Goal: Task Accomplishment & Management: Use online tool/utility

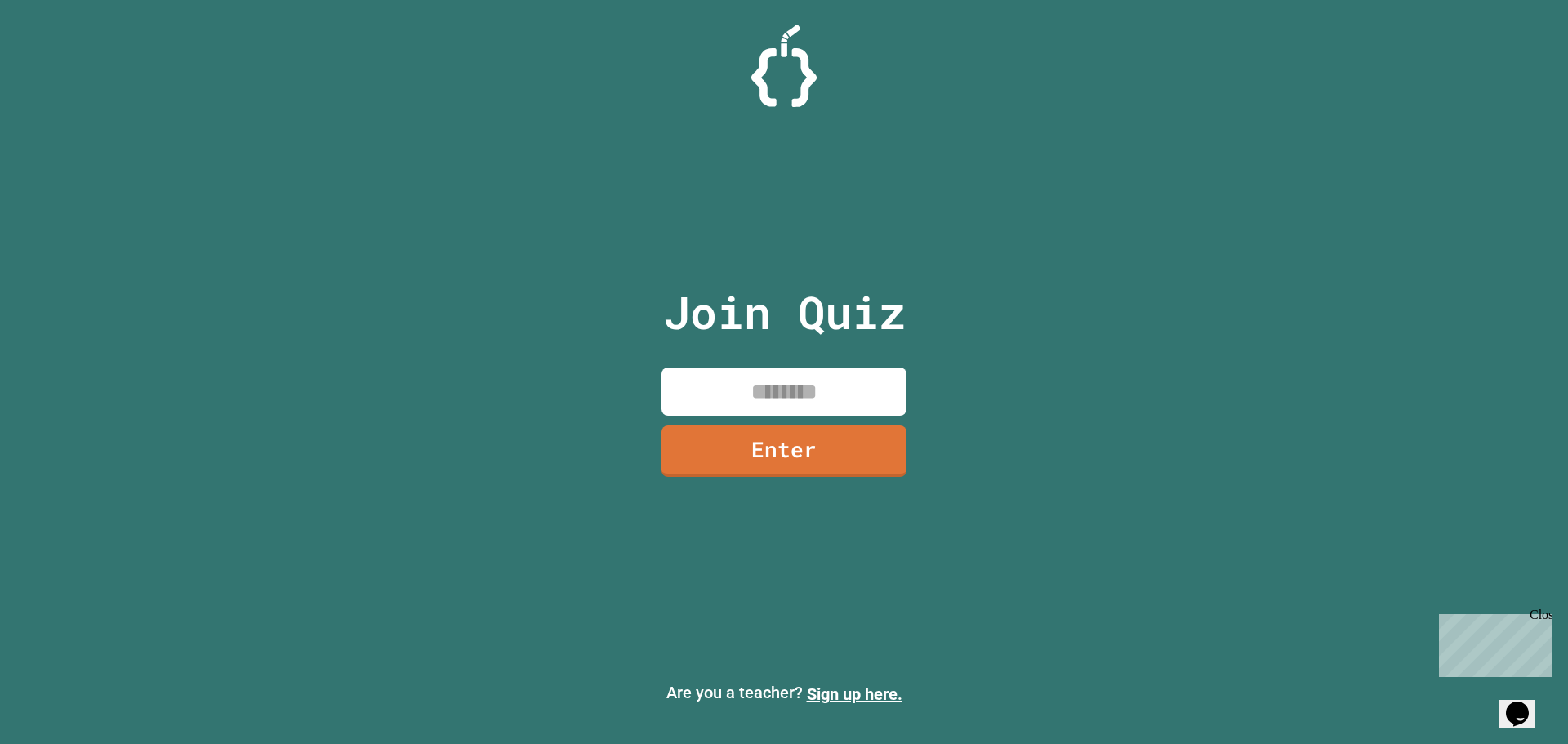
click at [832, 365] on div "Join Quiz Enter" at bounding box center [784, 372] width 275 height 663
click at [843, 376] on input at bounding box center [784, 391] width 245 height 48
type input "********"
click at [824, 449] on link "Enter" at bounding box center [784, 449] width 232 height 54
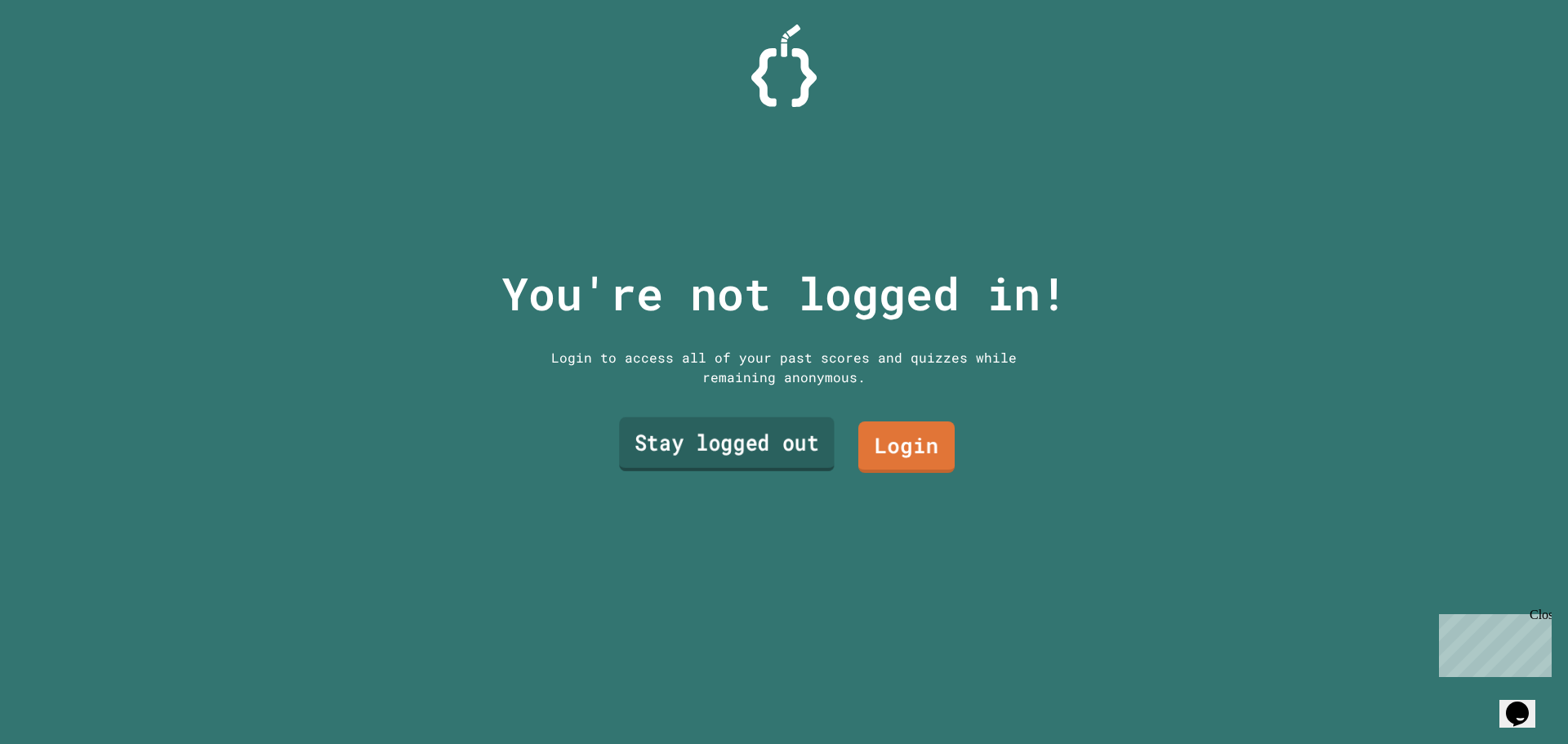
click at [779, 436] on link "Stay logged out" at bounding box center [727, 445] width 215 height 54
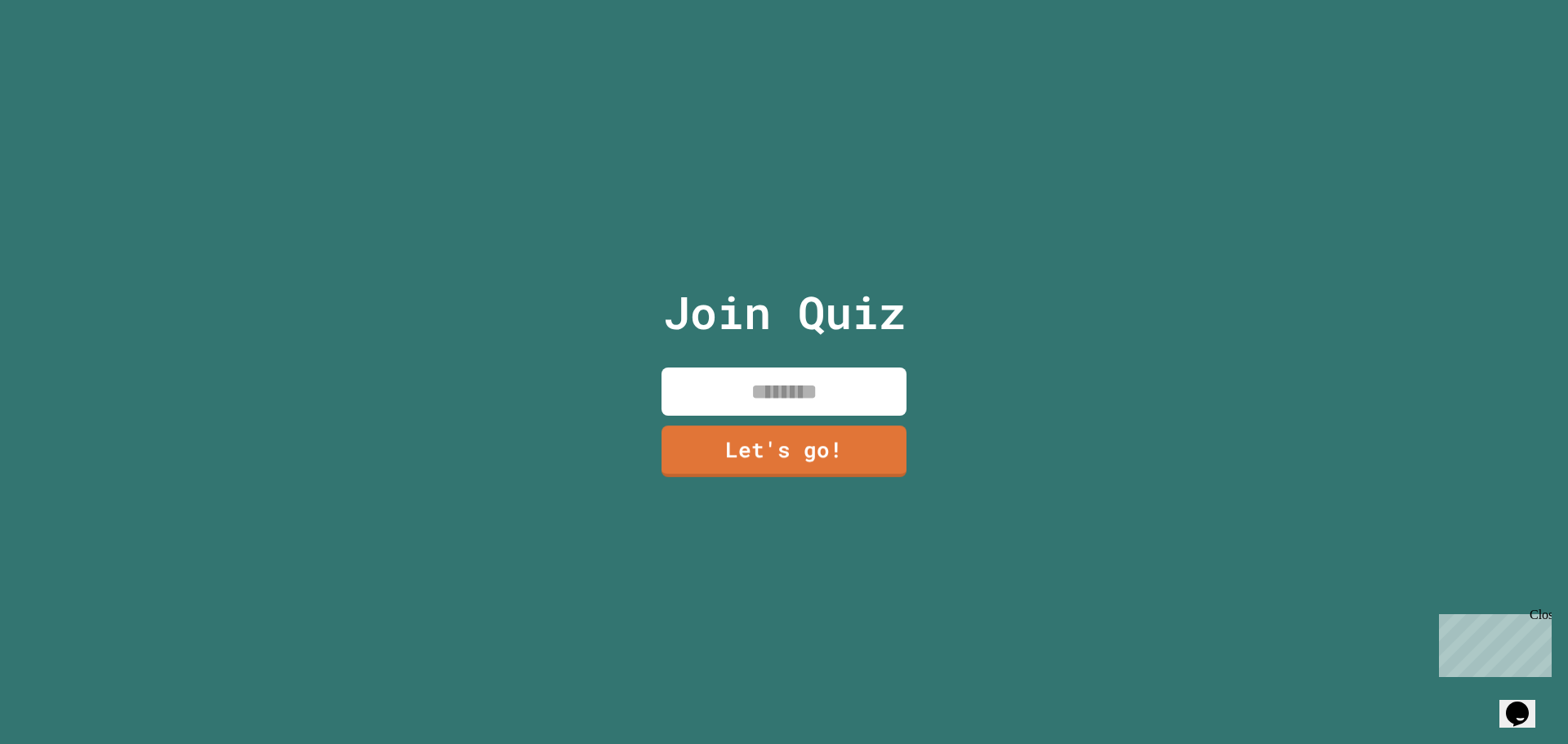
drag, startPoint x: 808, startPoint y: 385, endPoint x: 808, endPoint y: 375, distance: 10.0
click at [807, 384] on input at bounding box center [784, 391] width 245 height 48
type input "**********"
click at [748, 441] on link "Let's go!" at bounding box center [784, 450] width 254 height 54
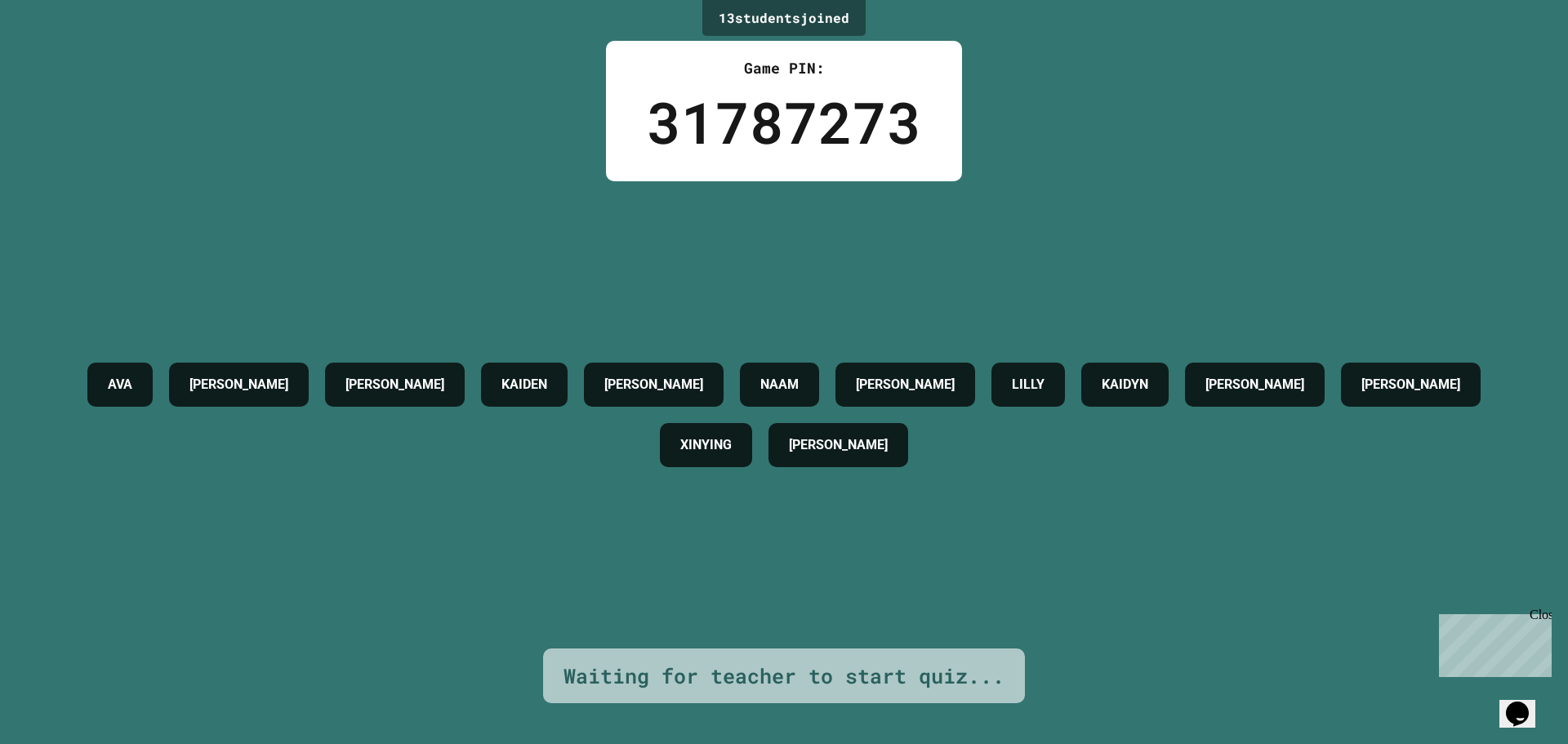
click at [1314, 94] on div "13 student s joined Game PIN: 31787273 AVA [PERSON_NAME] [PERSON_NAME] NAAM [PE…" at bounding box center [784, 372] width 1568 height 744
click at [1504, 452] on div "[PERSON_NAME] [PERSON_NAME] NAAM [PERSON_NAME] [PERSON_NAME] KAIDYN [PERSON_NAM…" at bounding box center [784, 415] width 1487 height 121
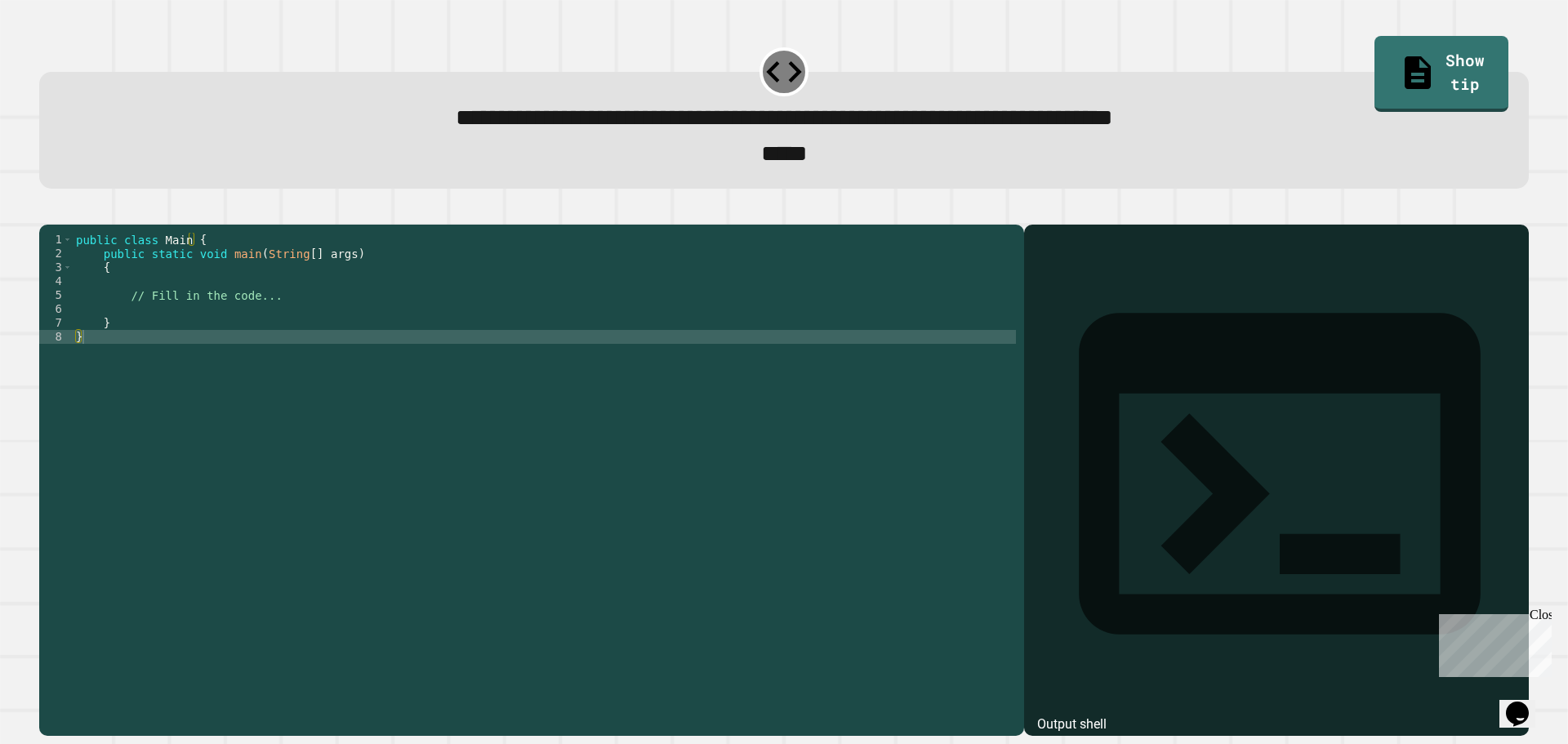
click at [673, 345] on div "public class Main { public static void main ( String [ ] args ) { // Fill in th…" at bounding box center [543, 461] width 943 height 458
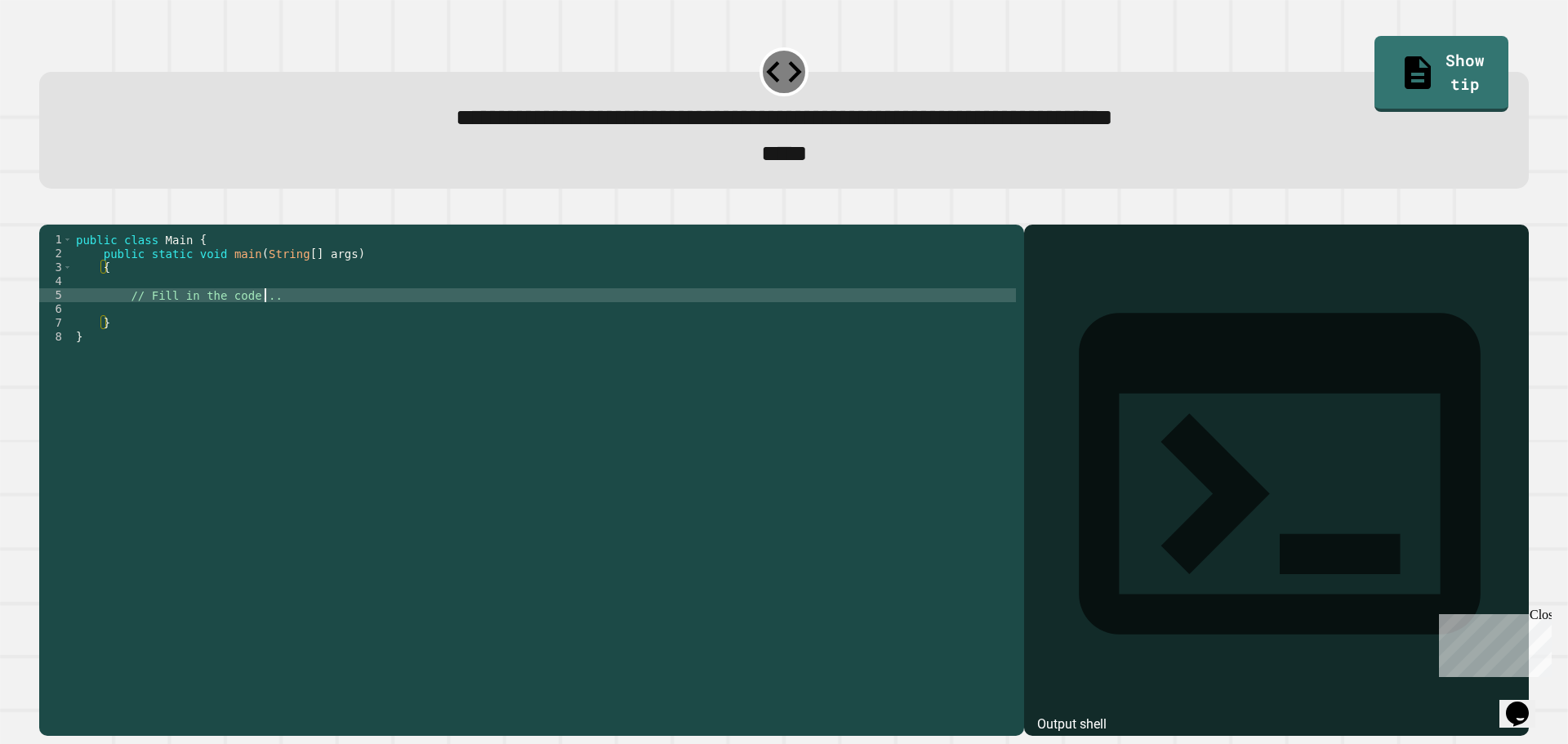
click at [675, 324] on div "public class Main { public static void main ( String [ ] args ) { // Fill in th…" at bounding box center [543, 461] width 943 height 458
drag, startPoint x: 675, startPoint y: 324, endPoint x: 123, endPoint y: 325, distance: 552.0
click at [123, 325] on div "public class Main { public static void main ( String [ ] args ) { // Fill in th…" at bounding box center [543, 461] width 943 height 458
type textarea "**********"
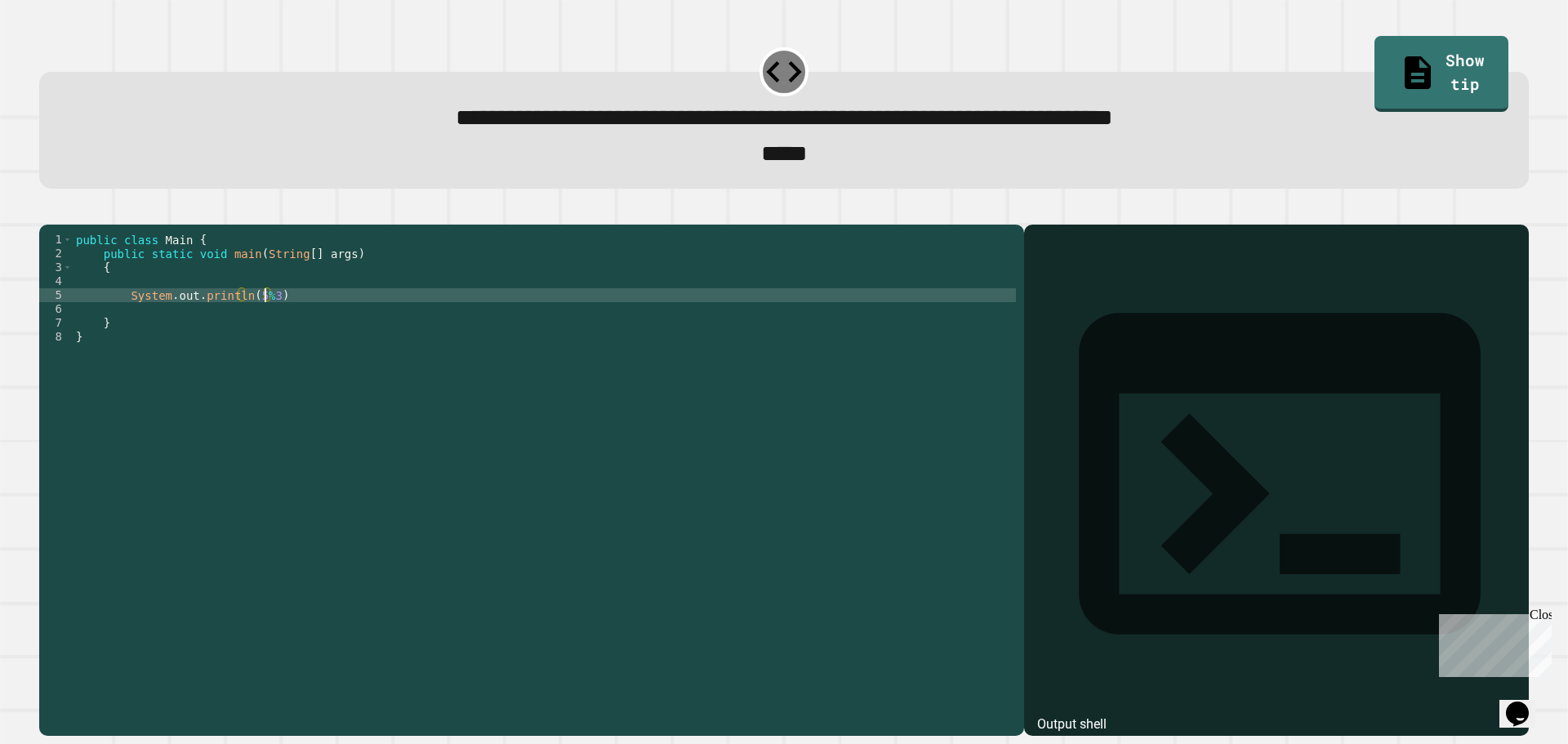
click at [417, 332] on div "public class Main { public static void main ( String [ ] args ) { System . out …" at bounding box center [543, 461] width 943 height 458
click at [419, 321] on div "public class Main { public static void main ( String [ ] args ) { System . out …" at bounding box center [543, 461] width 943 height 458
type textarea "**********"
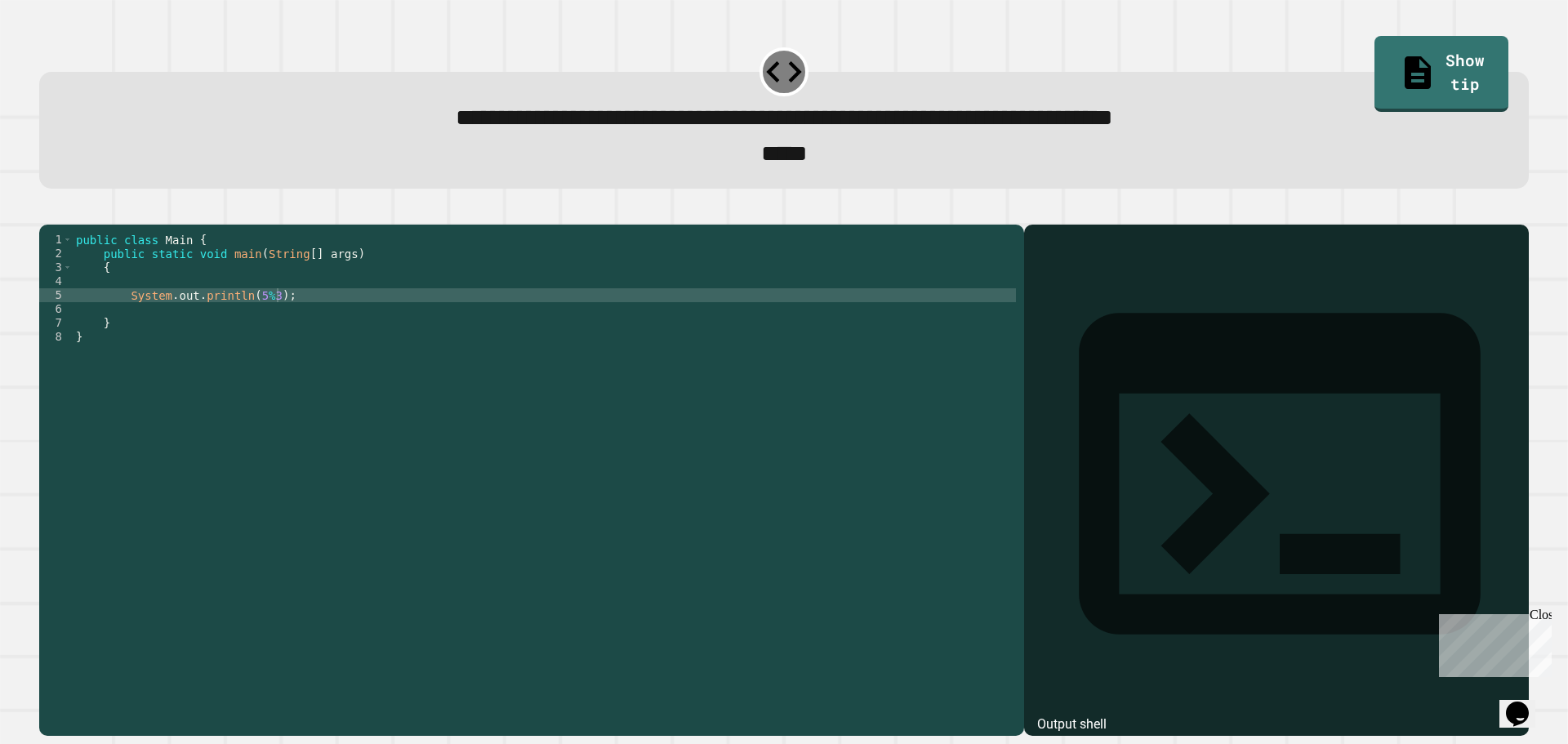
click at [47, 211] on button "button" at bounding box center [47, 211] width 0 height 0
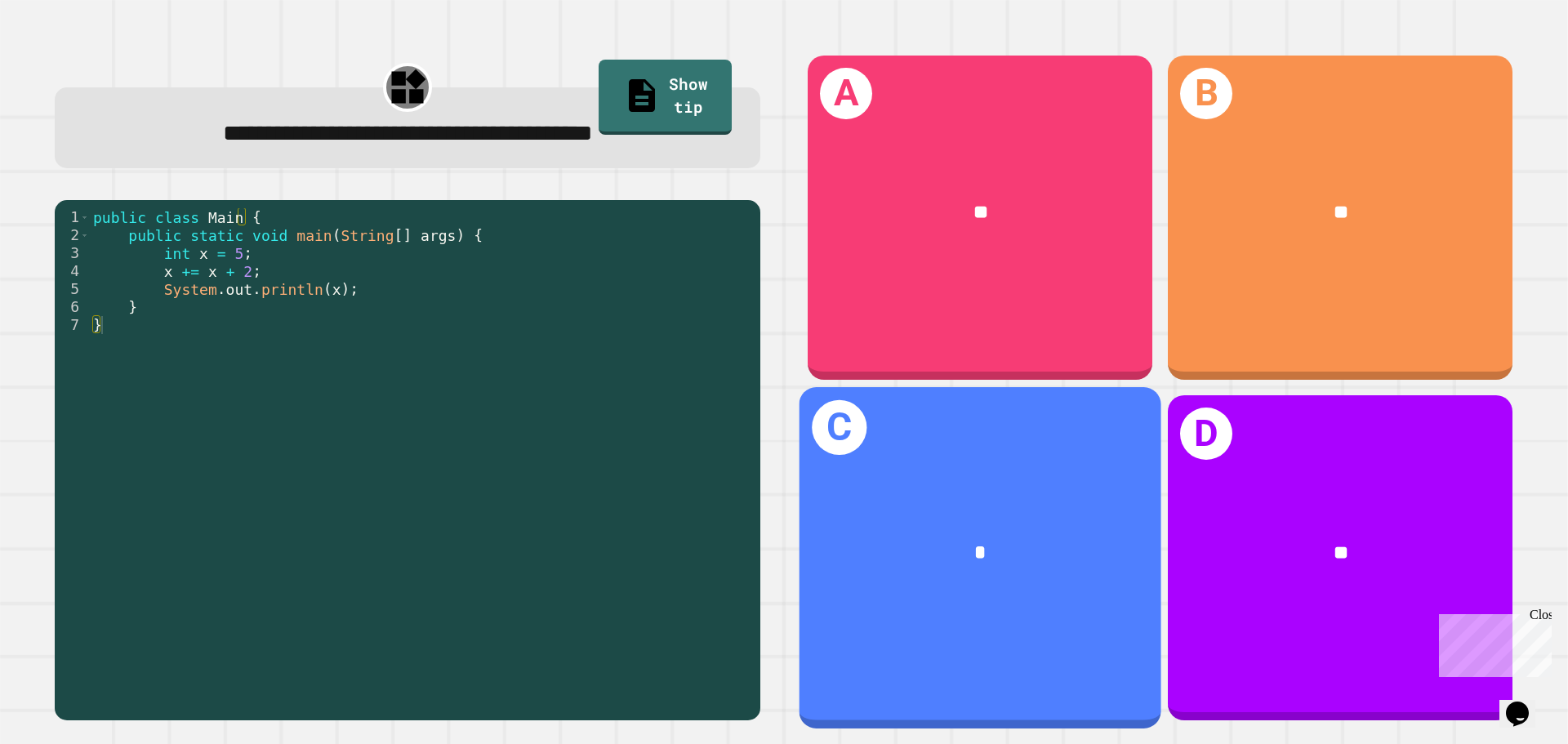
click at [918, 457] on div "C *" at bounding box center [980, 557] width 362 height 341
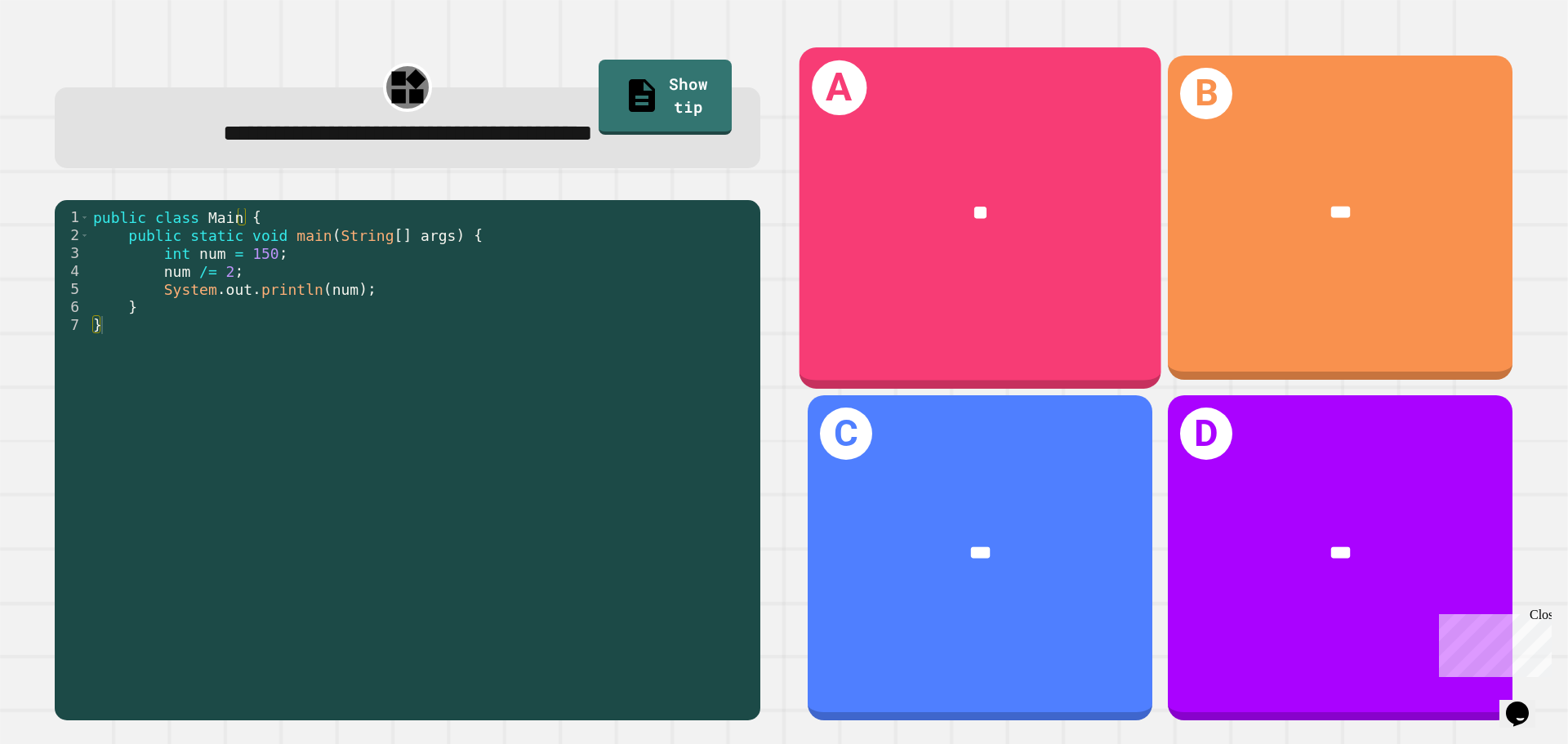
click at [935, 184] on div "**" at bounding box center [980, 212] width 362 height 109
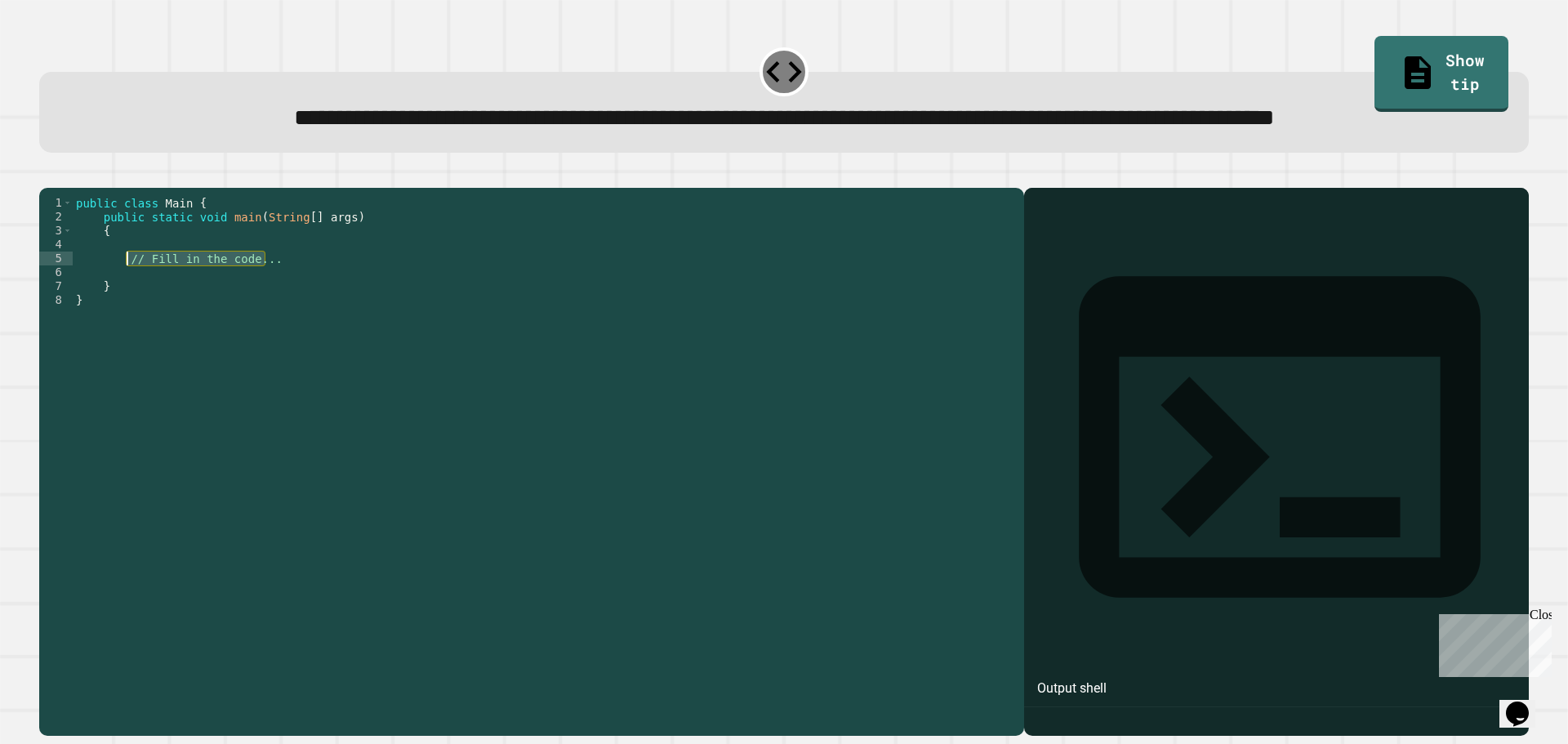
drag, startPoint x: 271, startPoint y: 326, endPoint x: 128, endPoint y: 322, distance: 143.1
click at [128, 322] on div "public class Main { public static void main ( String [ ] args ) { // Fill in th…" at bounding box center [543, 425] width 943 height 458
type textarea "**********"
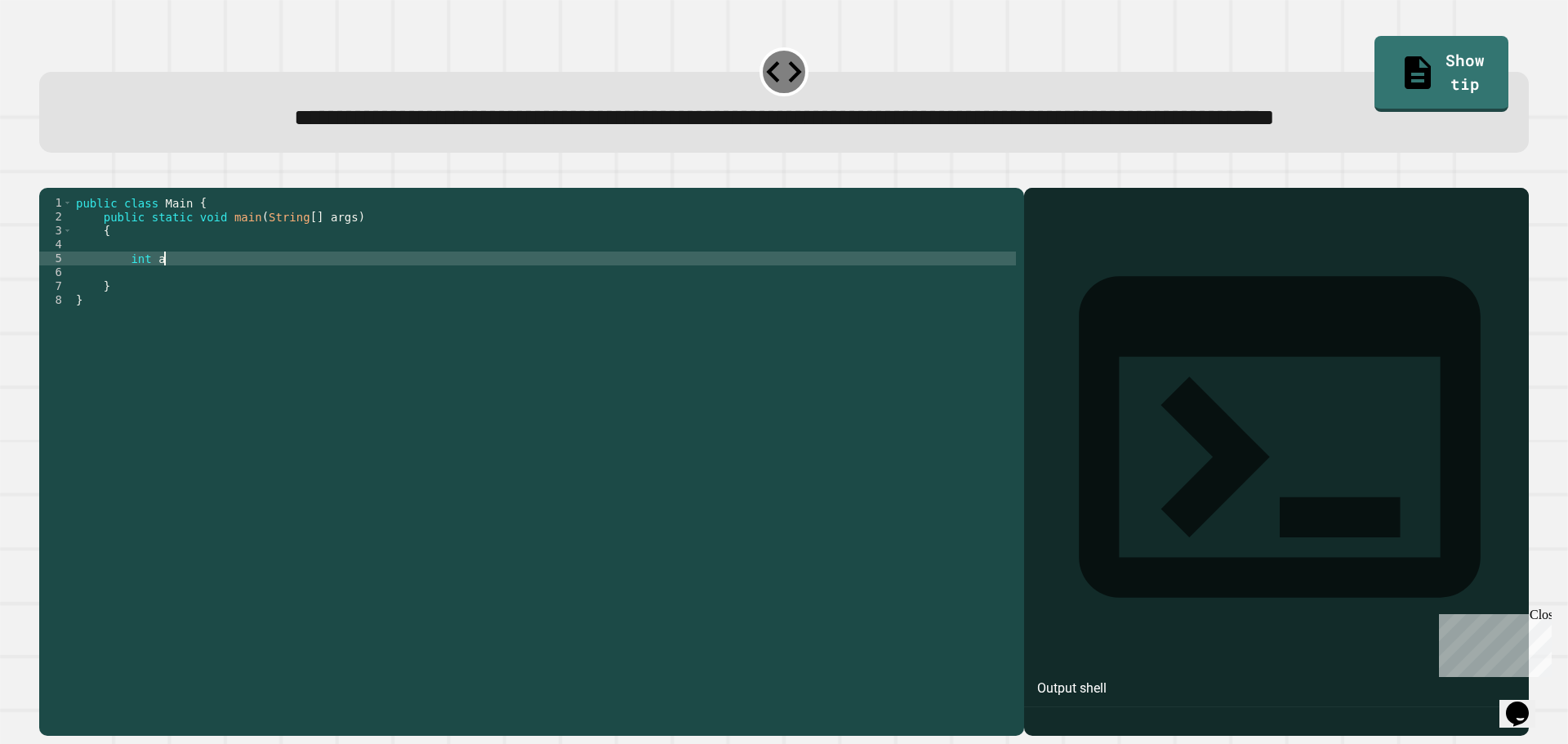
scroll to position [0, 5]
type textarea "**********"
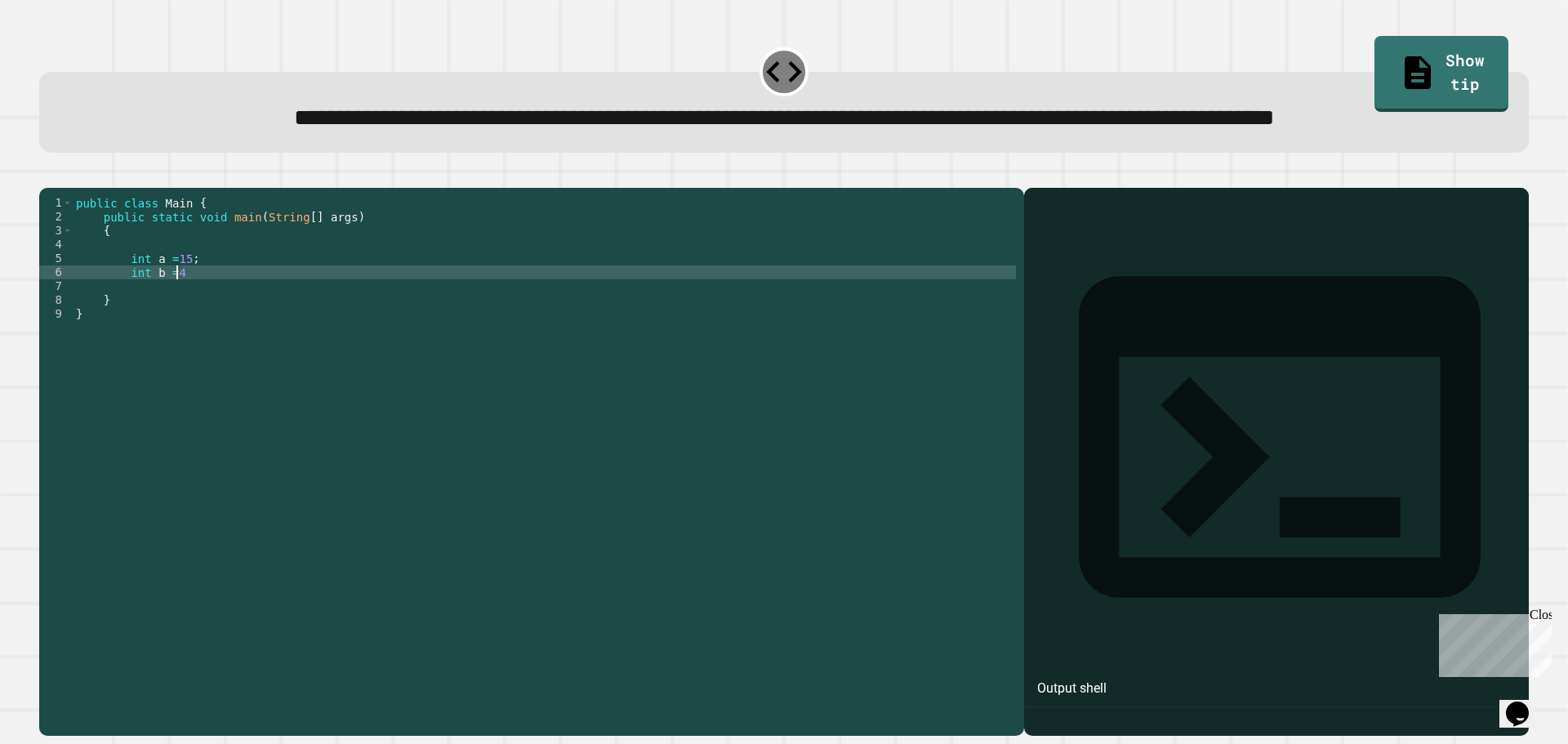
type textarea "*********"
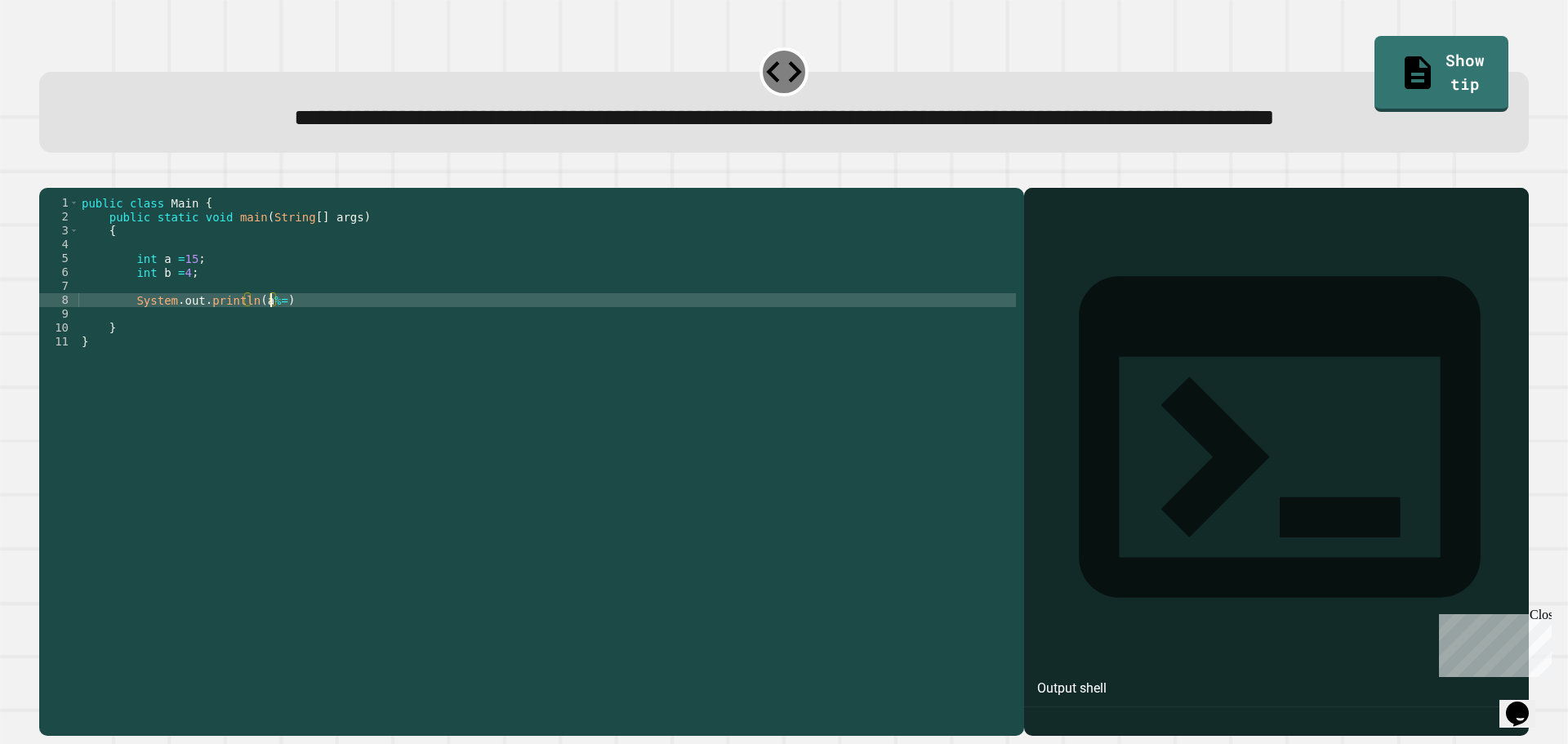
scroll to position [0, 13]
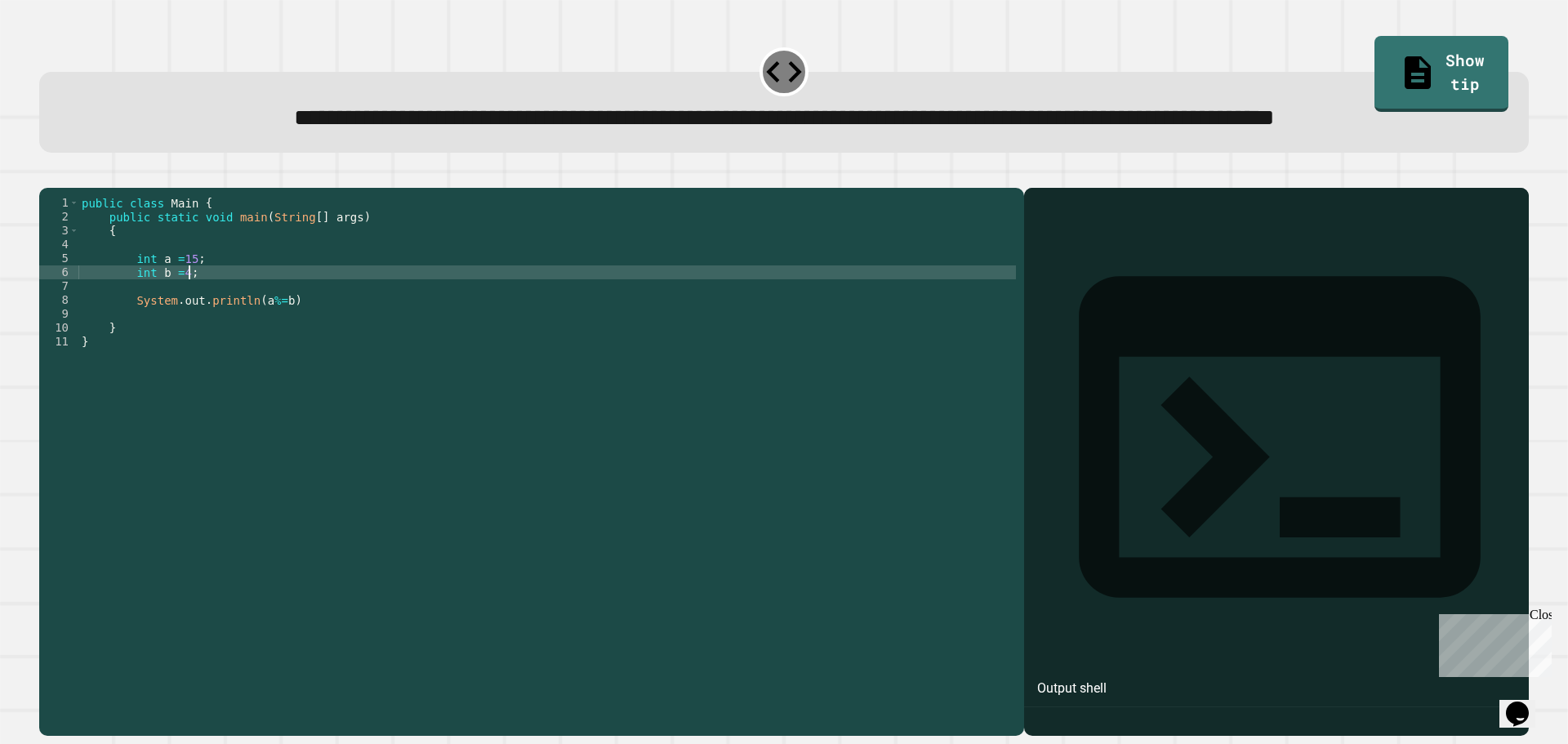
drag, startPoint x: 802, startPoint y: 341, endPoint x: 804, endPoint y: 355, distance: 14.1
click at [802, 342] on div "public class Main { public static void main ( String [ ] args ) { int a = 15 ; …" at bounding box center [547, 425] width 938 height 458
click at [804, 359] on div "public class Main { public static void main ( String [ ] args ) { int a = 15 ; …" at bounding box center [547, 425] width 938 height 458
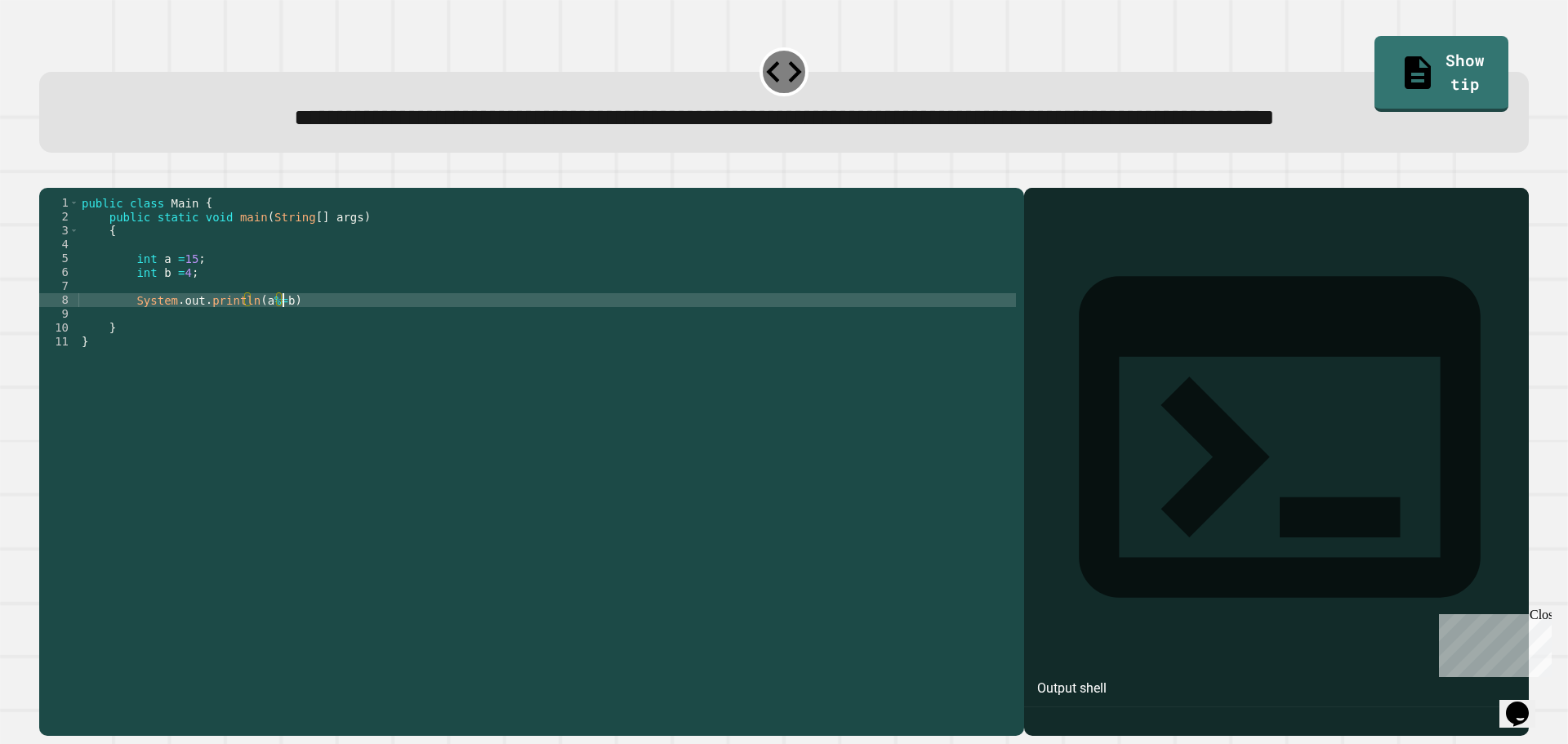
scroll to position [0, 14]
type textarea "**********"
click at [47, 174] on icon "button" at bounding box center [47, 174] width 0 height 0
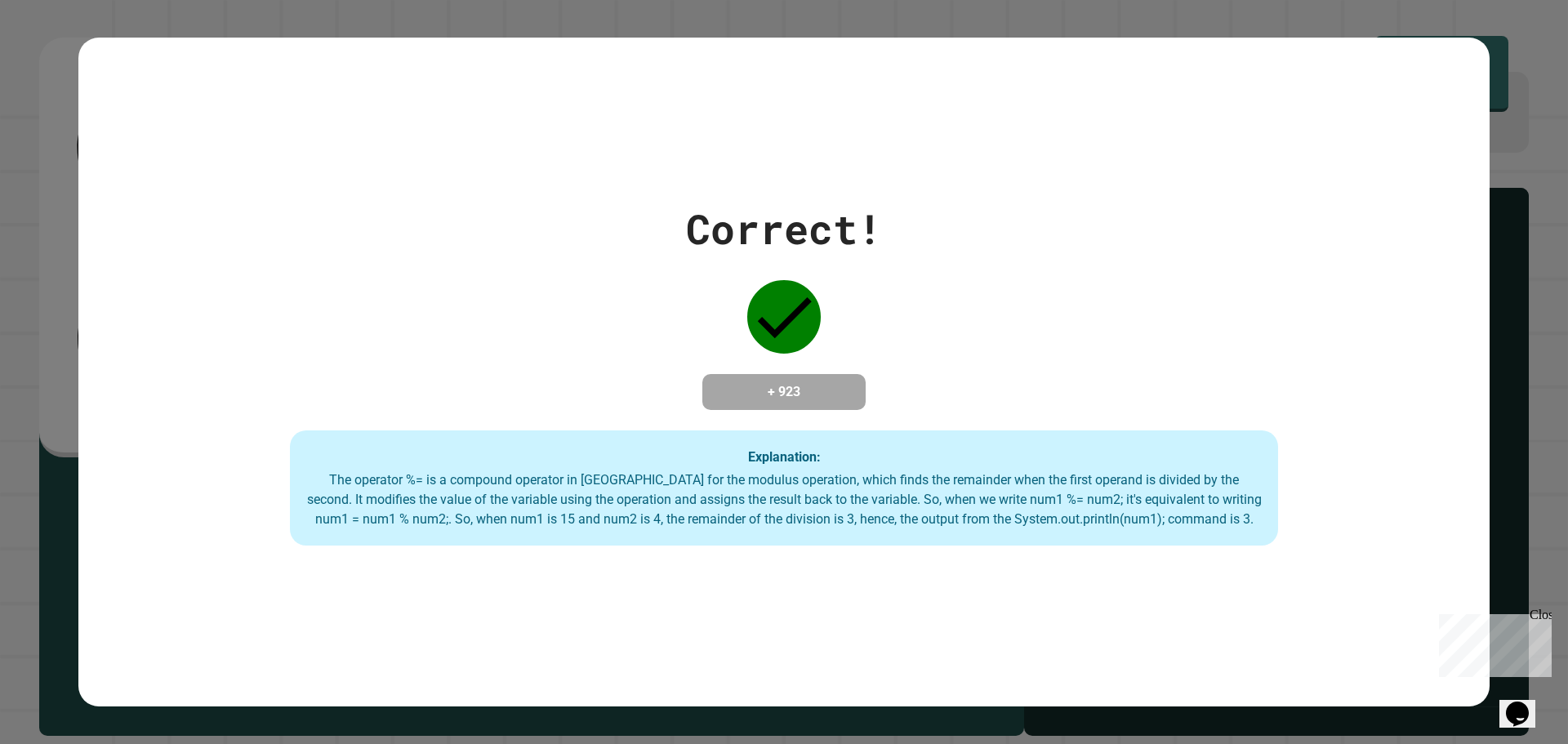
click at [1440, 161] on div "Correct! + 923 Explanation: The operator %= is a compound operator in [GEOGRAPH…" at bounding box center [784, 372] width 1412 height 670
click at [1459, 169] on div "Correct! + 923 Explanation: The operator %= is a compound operator in [GEOGRAPH…" at bounding box center [784, 372] width 1412 height 670
click at [1500, 174] on div "Correct! + 923 Explanation: The operator %= is a compound operator in [GEOGRAPH…" at bounding box center [784, 372] width 1568 height 744
click at [1502, 173] on div "Correct! + 923 Explanation: The operator %= is a compound operator in [GEOGRAPH…" at bounding box center [784, 372] width 1568 height 744
click at [1504, 172] on div "Correct! + 923 Explanation: The operator %= is a compound operator in [GEOGRAPH…" at bounding box center [784, 372] width 1568 height 744
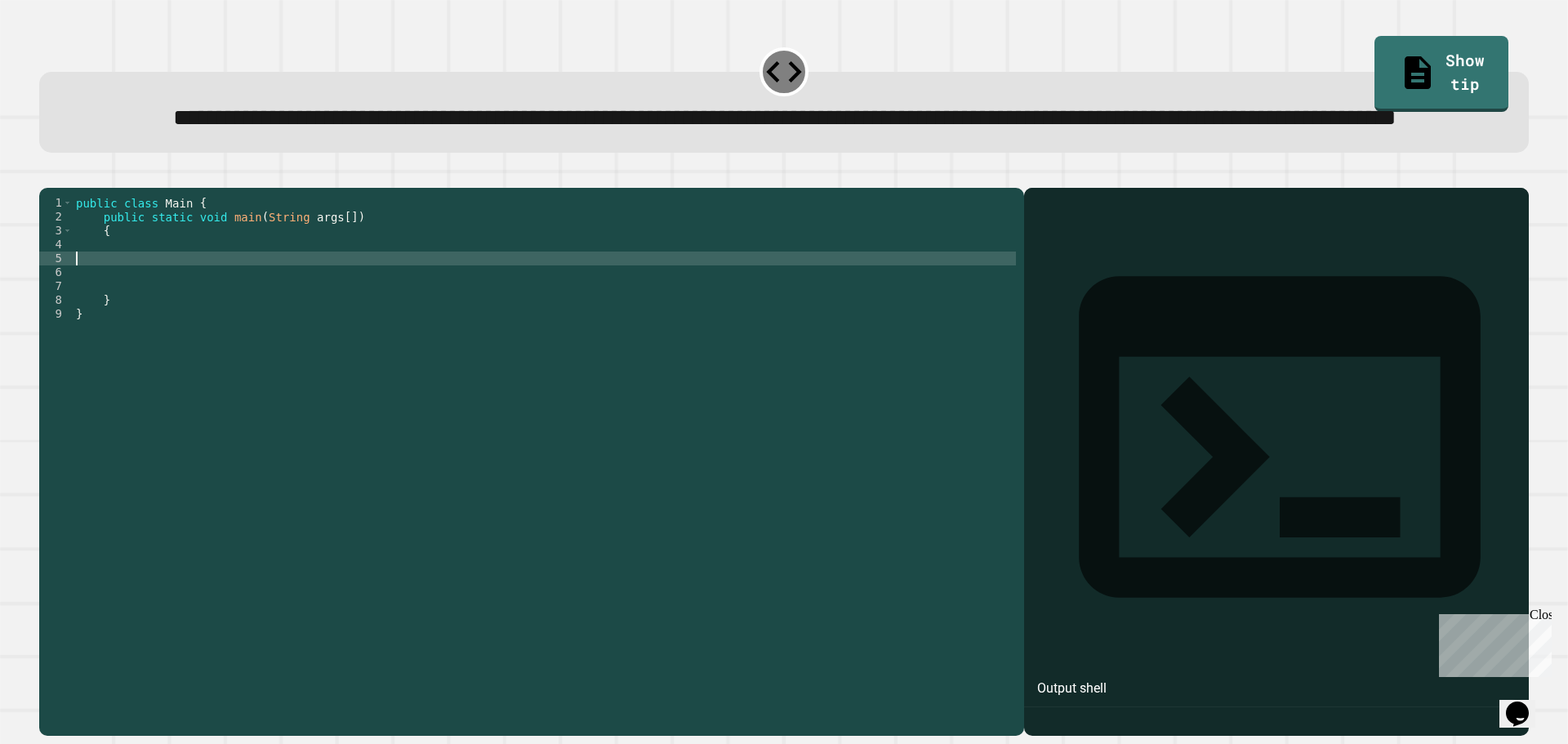
click at [302, 320] on div "public class Main { public static void main ( String args [ ]) { } }" at bounding box center [543, 425] width 943 height 458
click at [329, 316] on div "public class Main { public static void main ( String args [ ]) { } }" at bounding box center [543, 425] width 943 height 458
type textarea "**********"
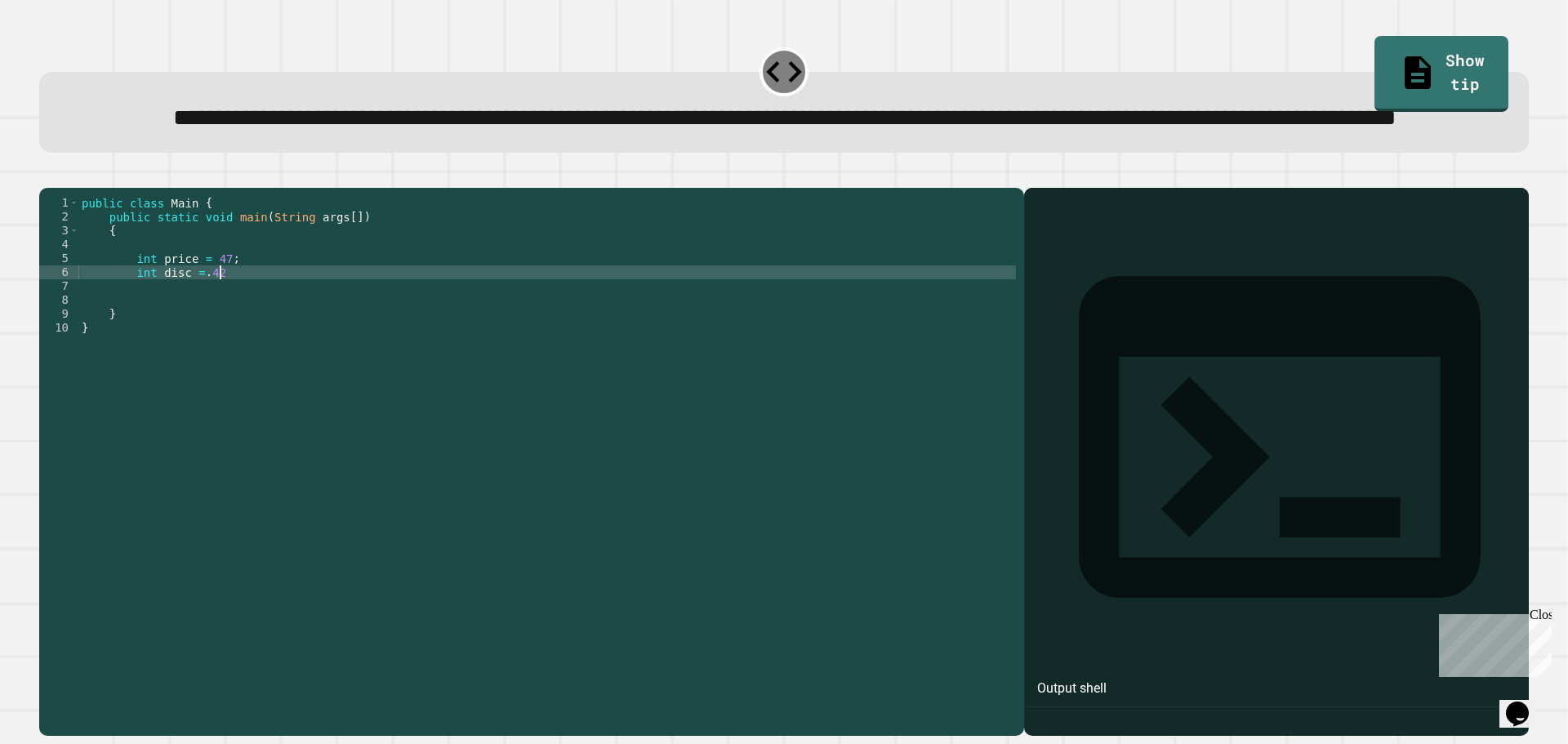
type textarea "**********"
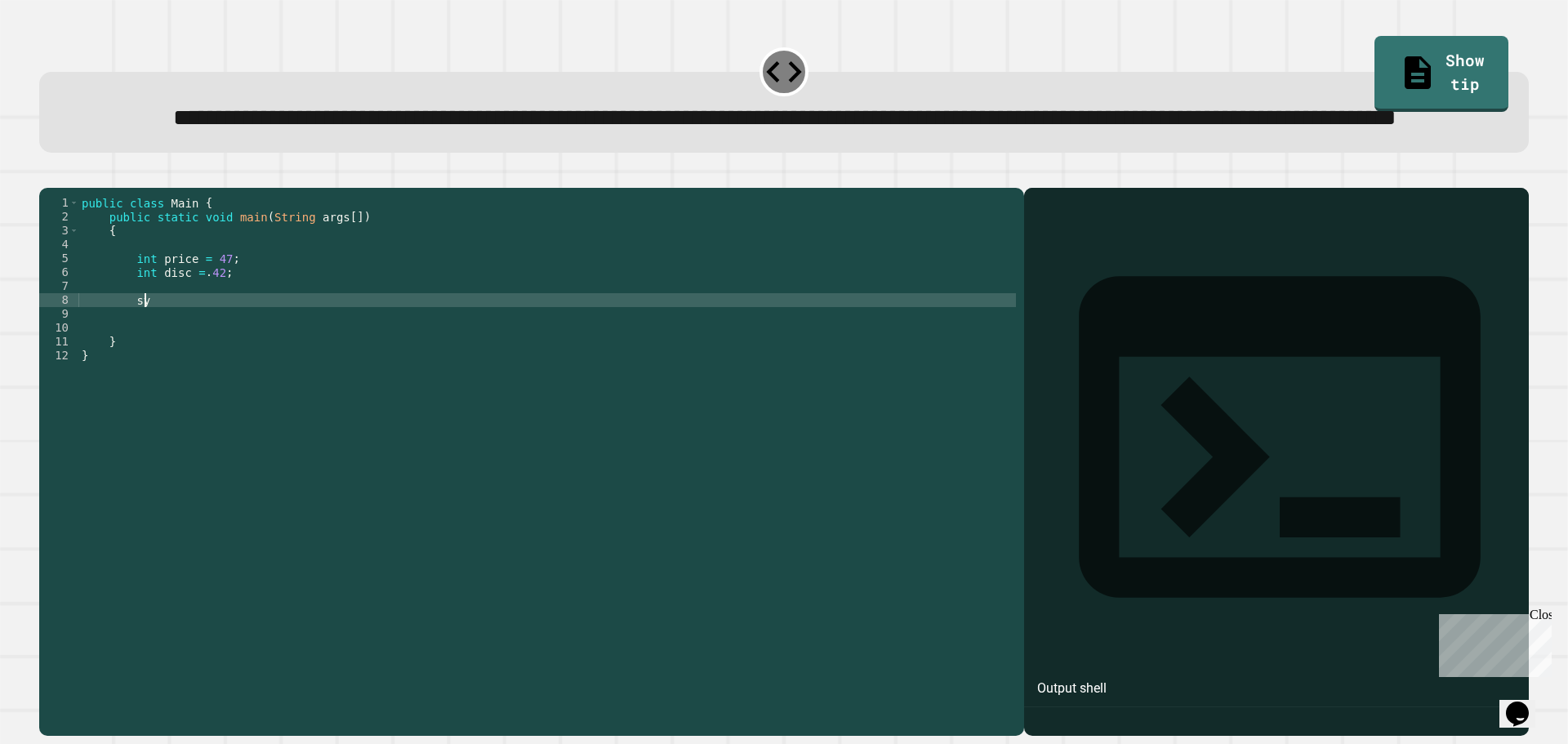
type textarea "*"
drag, startPoint x: 784, startPoint y: 353, endPoint x: 807, endPoint y: 375, distance: 31.8
click at [790, 356] on div "public class Main { public static void main ( String args [ ]) { int price = 47…" at bounding box center [547, 425] width 938 height 458
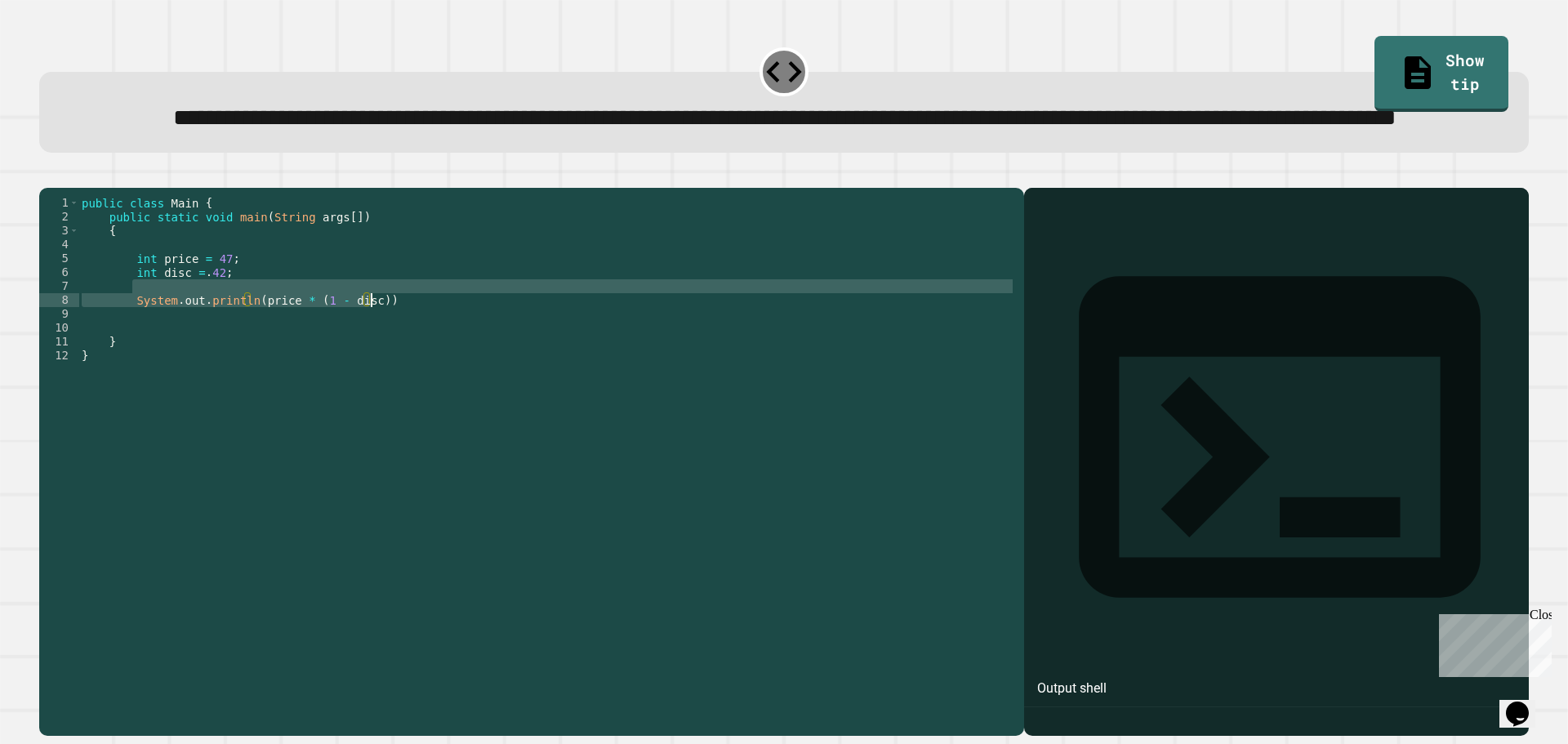
click at [807, 377] on div "public class Main { public static void main ( String args [ ]) { int price = 47…" at bounding box center [547, 425] width 938 height 458
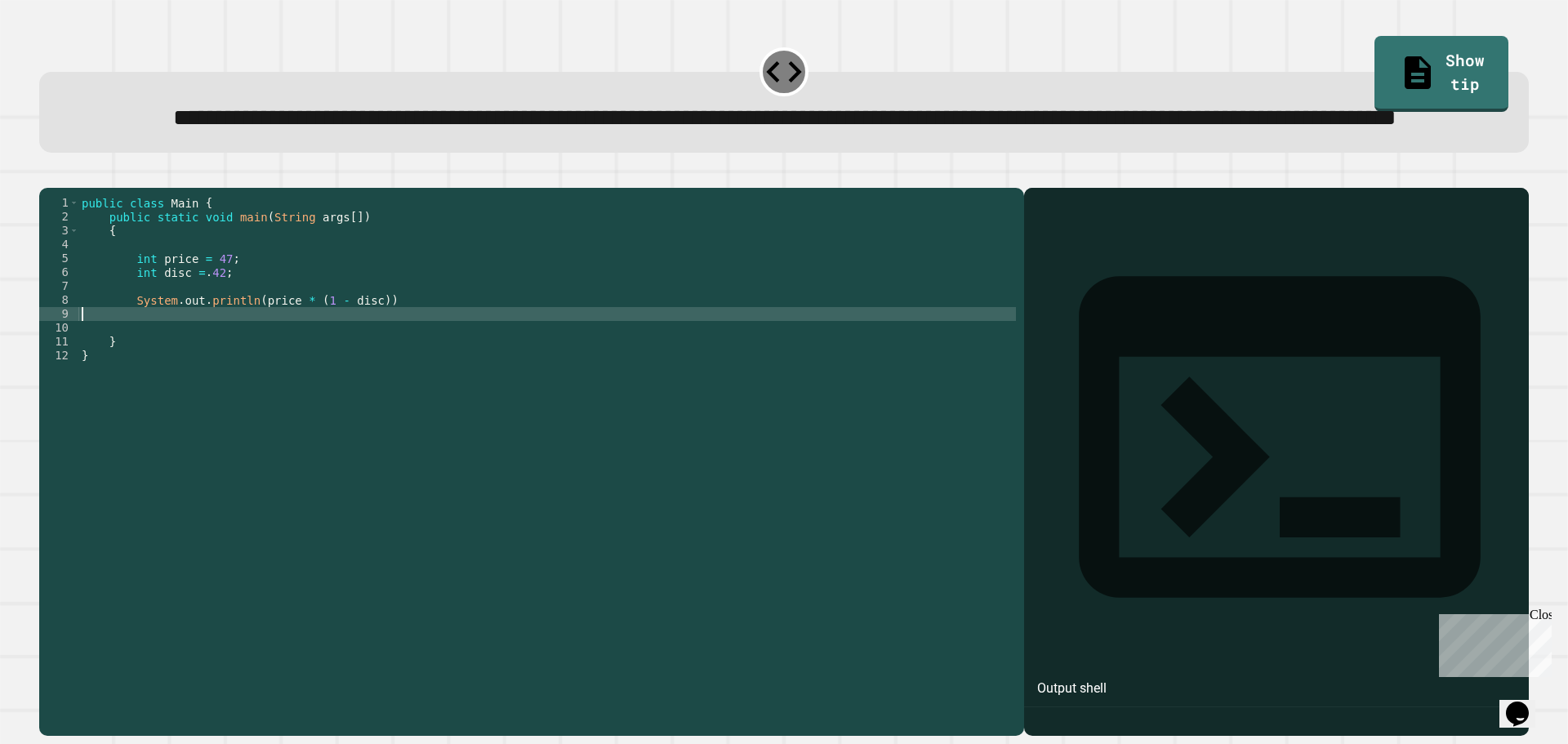
scroll to position [0, 0]
click at [814, 367] on div "public class Main { public static void main ( String args [ ]) { int price = 47…" at bounding box center [547, 425] width 938 height 458
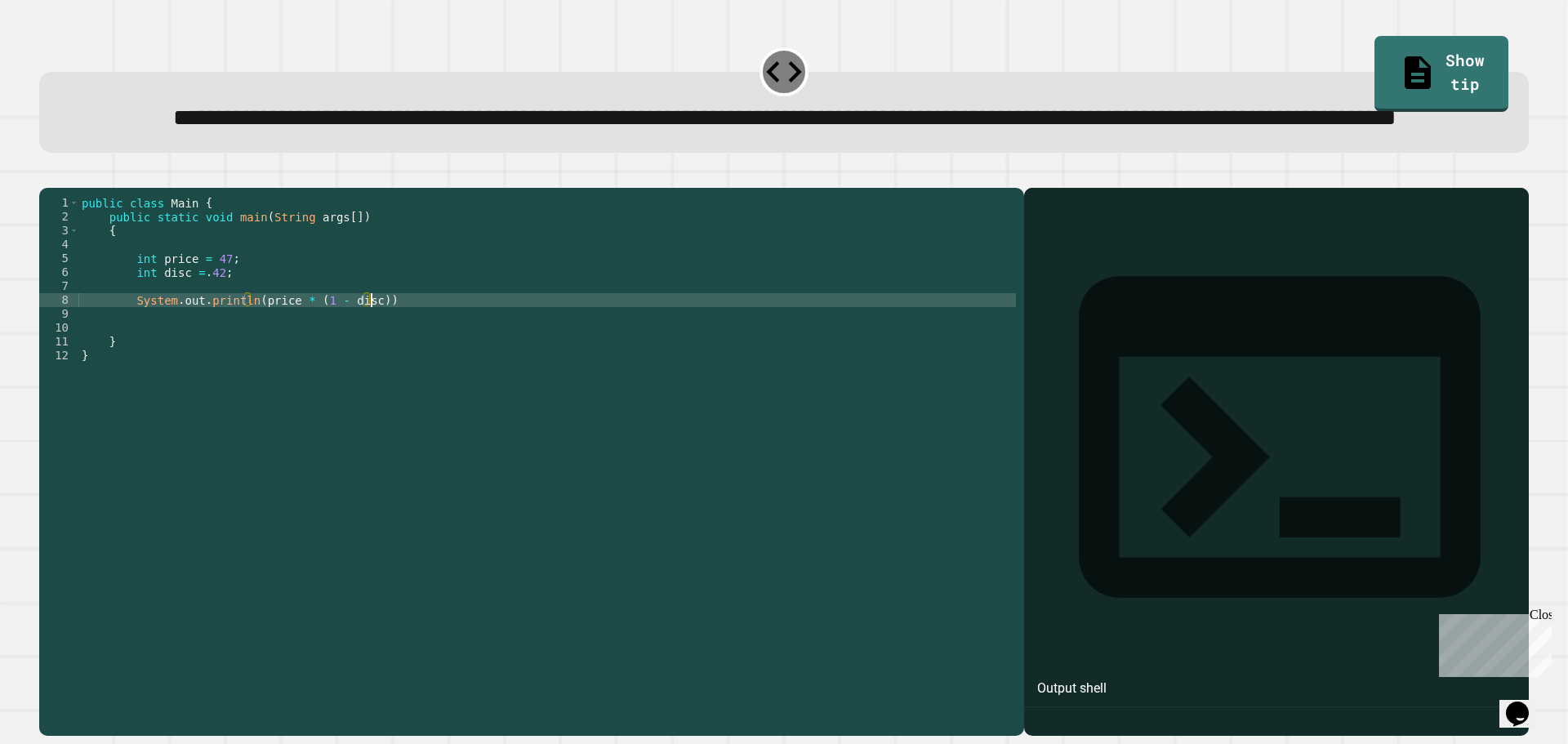
scroll to position [0, 20]
click at [47, 174] on icon "button" at bounding box center [47, 174] width 0 height 0
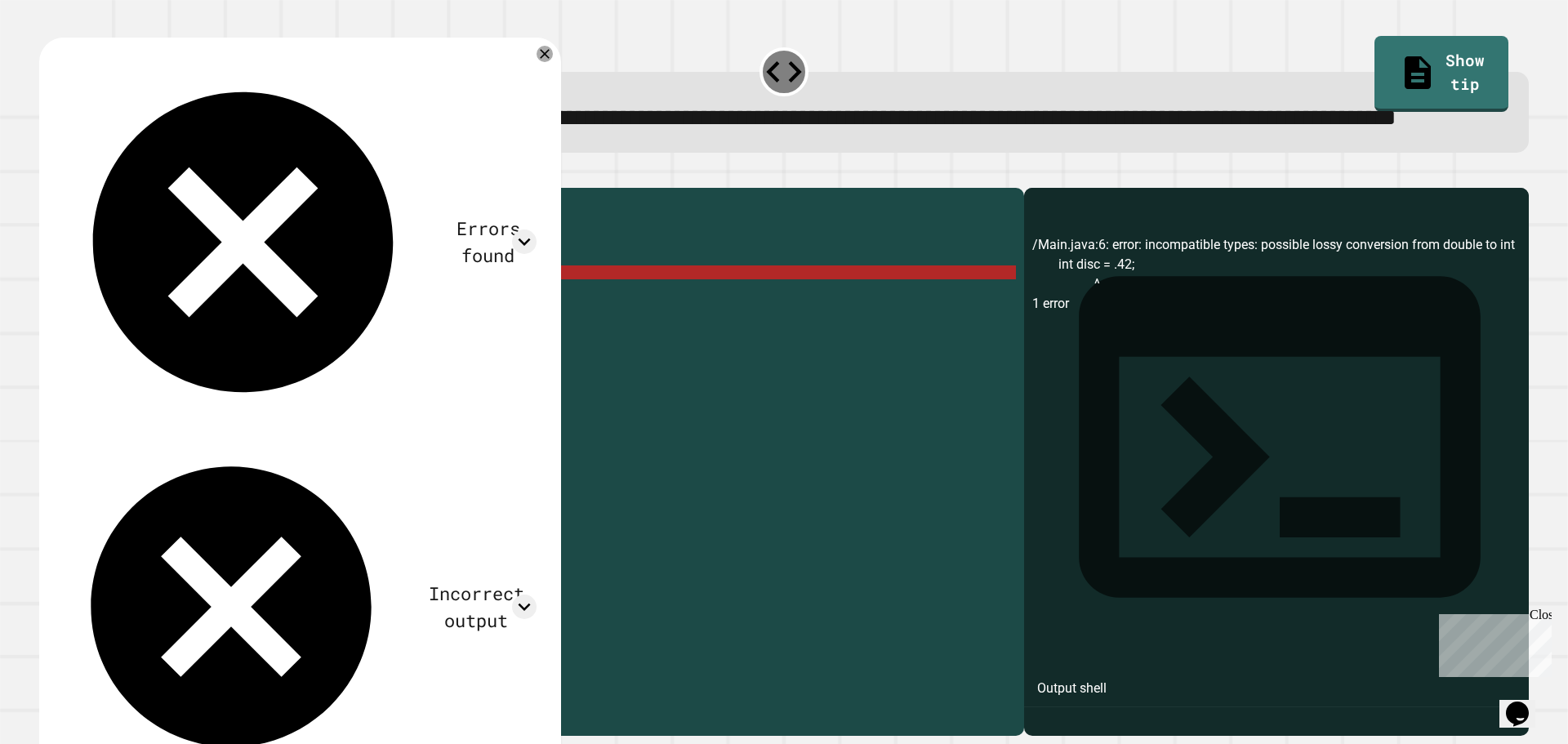
scroll to position [0, 10]
click at [351, 339] on div "public class Main { public static void main ( String args [ ]) { int price = 47…" at bounding box center [547, 425] width 938 height 458
click at [191, 339] on div "public class Main { public static void main ( String args [ ]) { int price = 47…" at bounding box center [547, 425] width 938 height 458
click at [147, 338] on div "public class Main { public static void main ( String args [ ]) { int price = 47…" at bounding box center [547, 425] width 938 height 458
drag, startPoint x: 154, startPoint y: 334, endPoint x: 135, endPoint y: 336, distance: 19.1
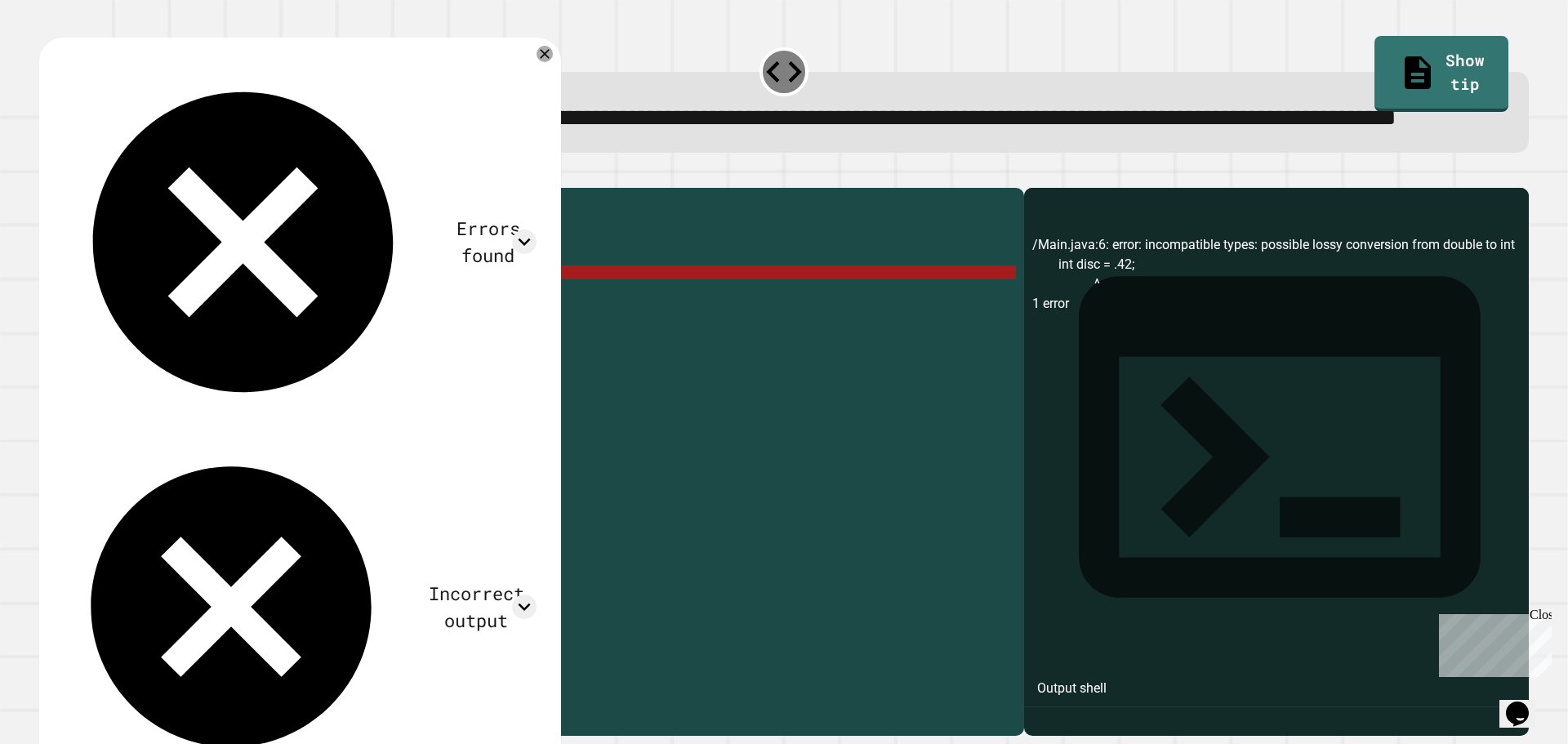
click at [135, 336] on div "public class Main { public static void main ( String args [ ]) { int price = 47…" at bounding box center [547, 425] width 938 height 458
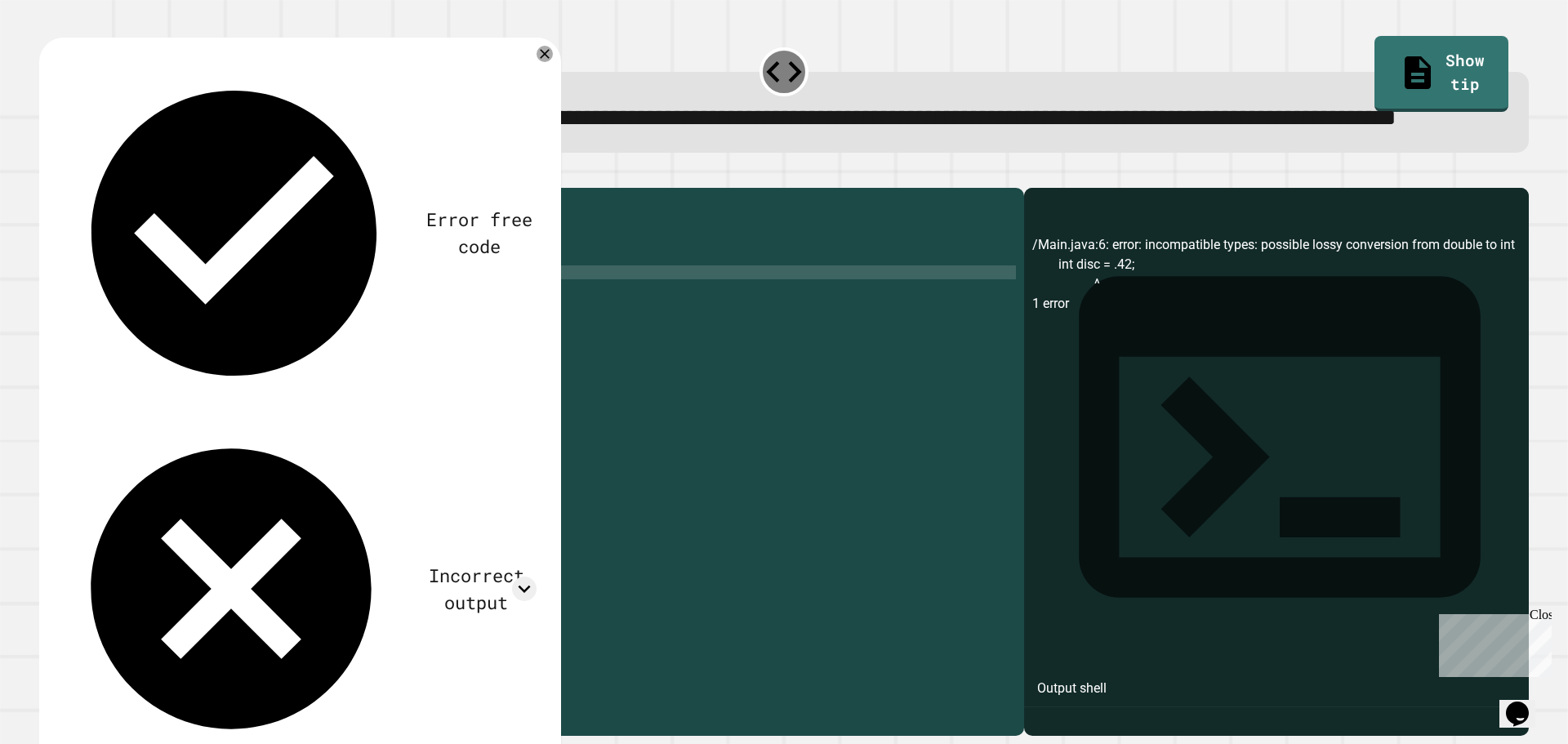
scroll to position [0, 5]
drag, startPoint x: 154, startPoint y: 325, endPoint x: 132, endPoint y: 323, distance: 22.1
click at [132, 323] on div "public class Main { public static void main ( String args [ ]) { int price = 47…" at bounding box center [547, 425] width 938 height 458
click at [47, 174] on icon "button" at bounding box center [47, 174] width 0 height 0
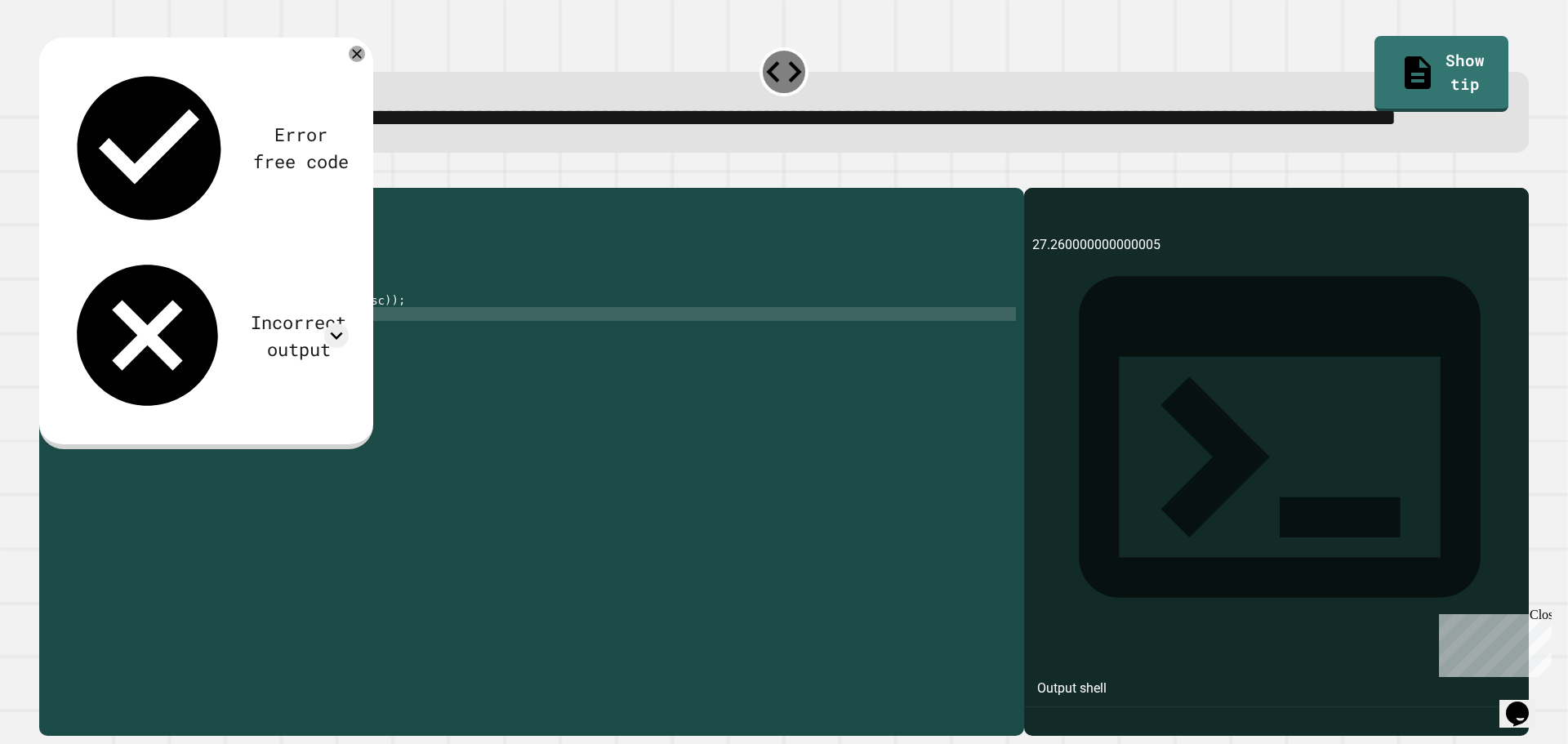
scroll to position [0, 0]
click at [323, 376] on div "public class Main { public static void main ( String args [ ]) { double price =…" at bounding box center [547, 425] width 938 height 458
click at [362, 362] on div "public class Main { public static void main ( String args [ ]) { double price =…" at bounding box center [547, 425] width 938 height 458
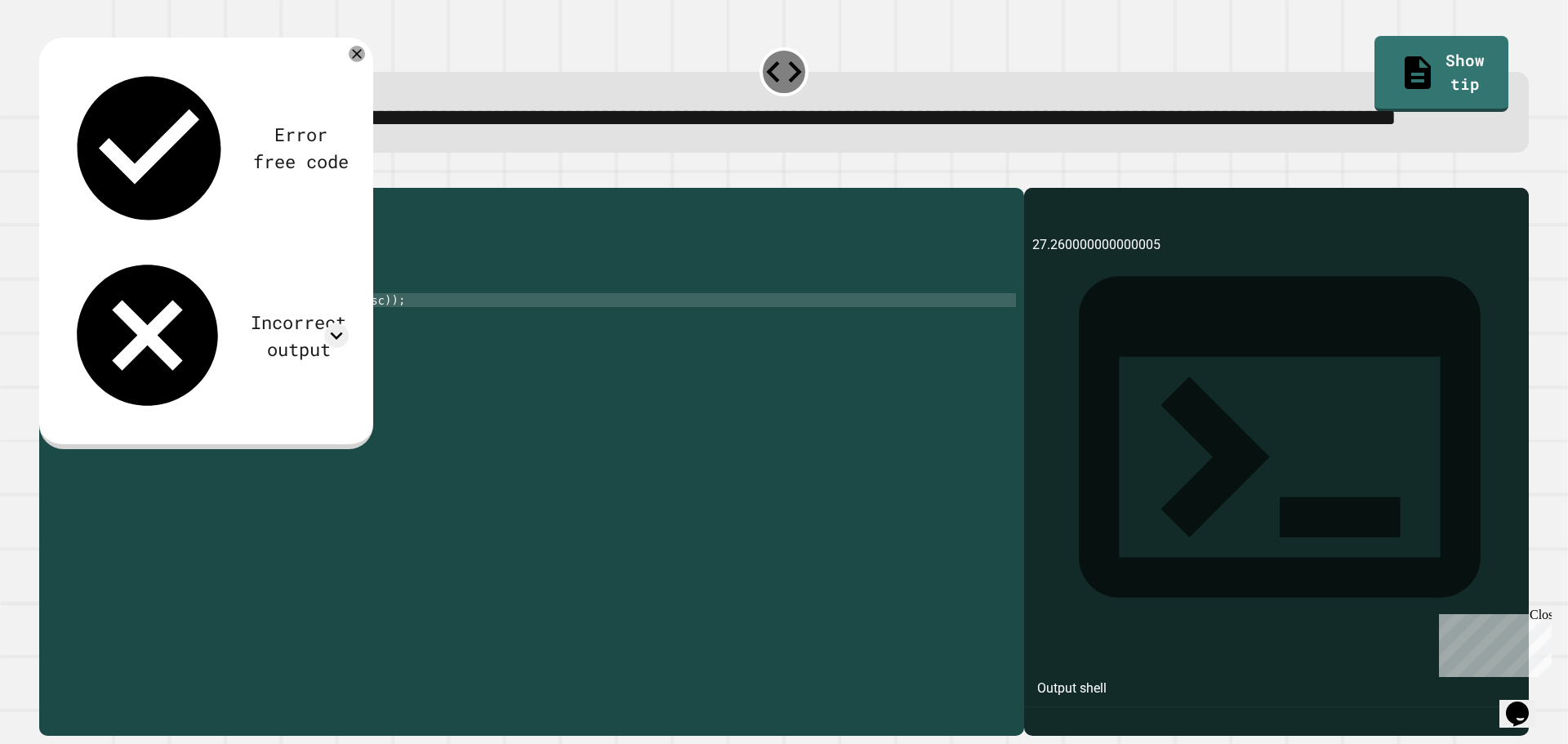
click at [373, 372] on div "public class Main { public static void main ( String args [ ]) { double price =…" at bounding box center [547, 425] width 938 height 458
click at [364, 359] on div "public class Main { public static void main ( String args [ ]) { double price =…" at bounding box center [547, 425] width 938 height 458
click at [248, 361] on div "public class Main { public static void main ( String args [ ]) { double price =…" at bounding box center [547, 425] width 938 height 458
type textarea "**********"
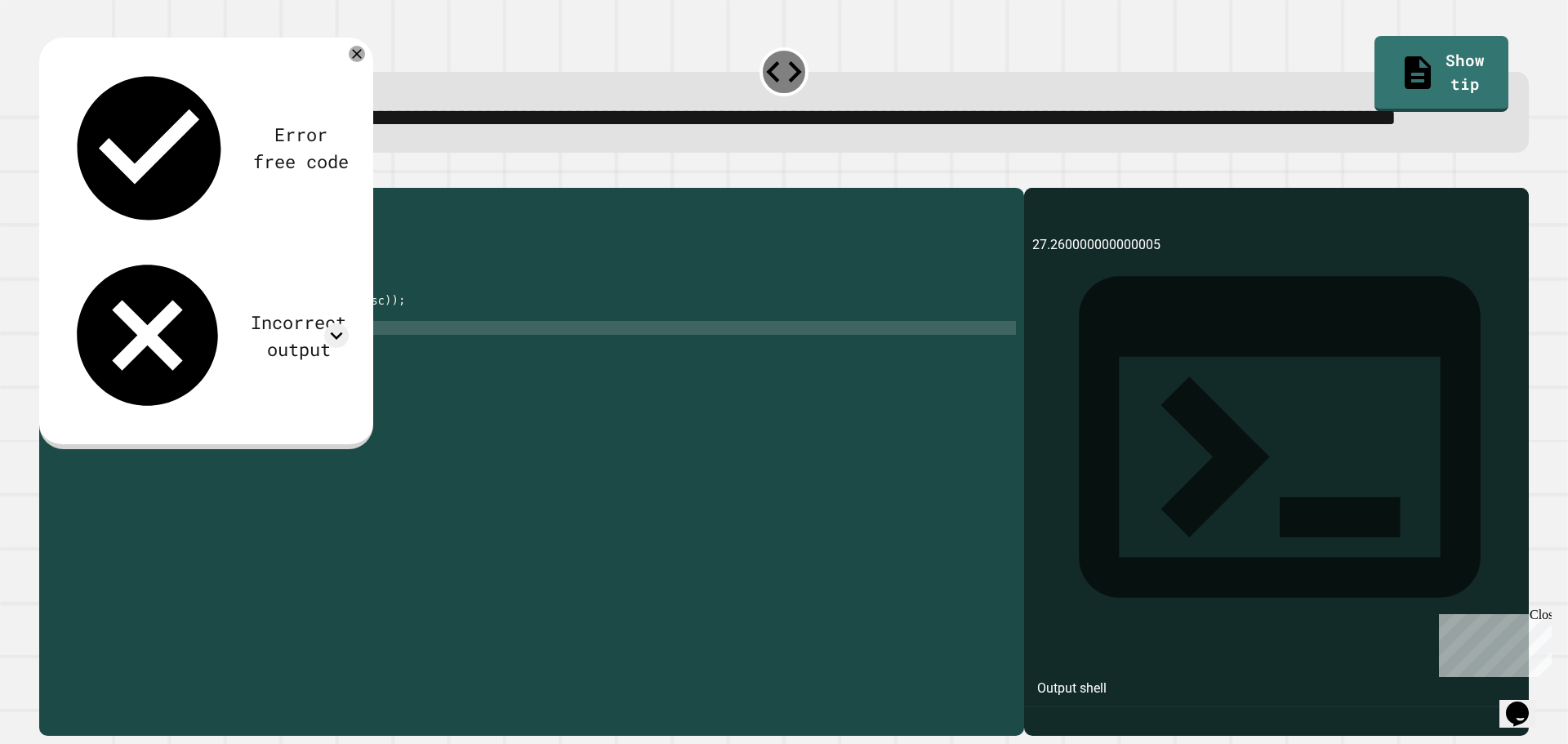
click at [318, 392] on div "public class Main { public static void main ( String args [ ]) { double price =…" at bounding box center [547, 425] width 938 height 458
click at [346, 381] on div "public class Main { public static void main ( String args [ ]) { double price =…" at bounding box center [547, 425] width 938 height 458
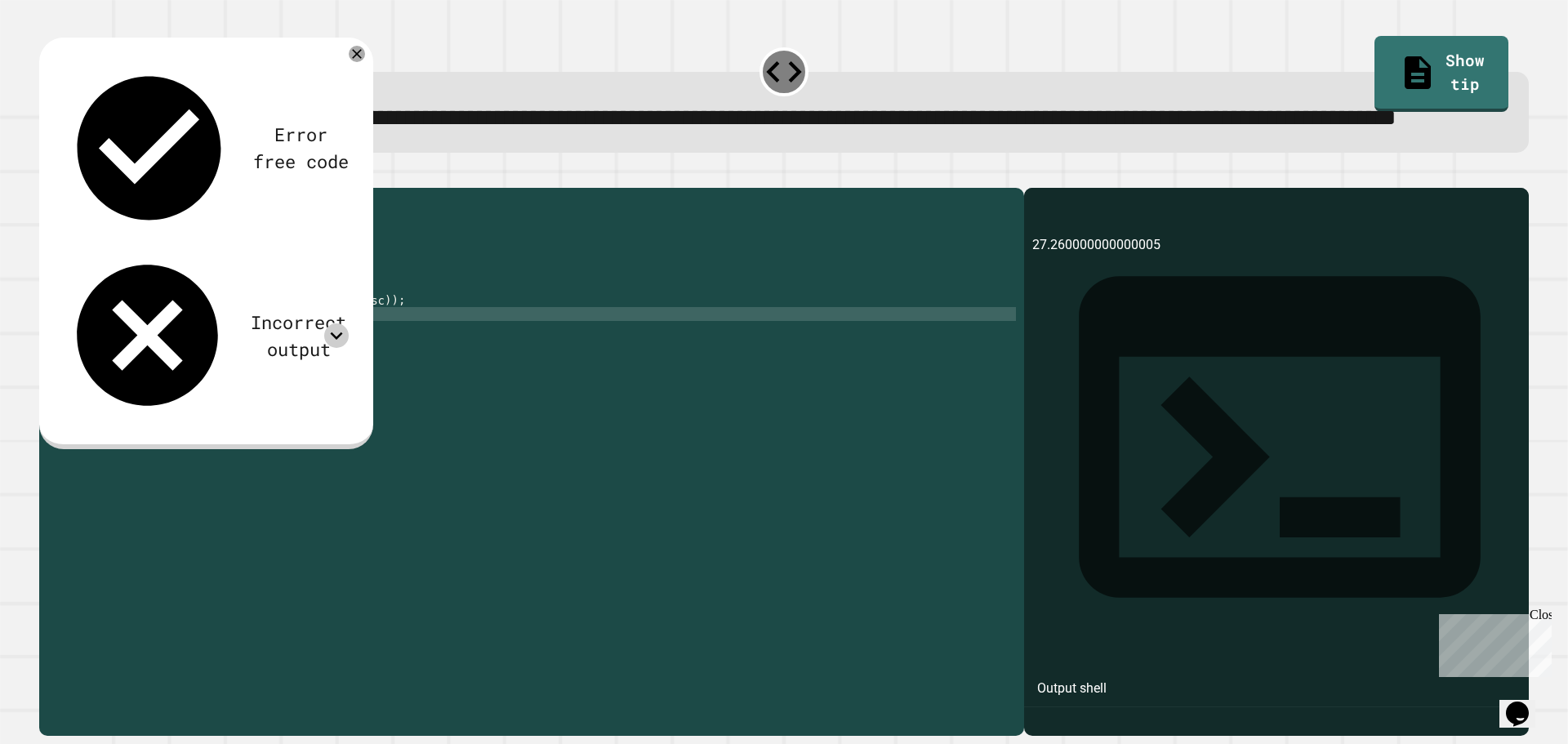
click at [335, 324] on icon at bounding box center [336, 335] width 24 height 24
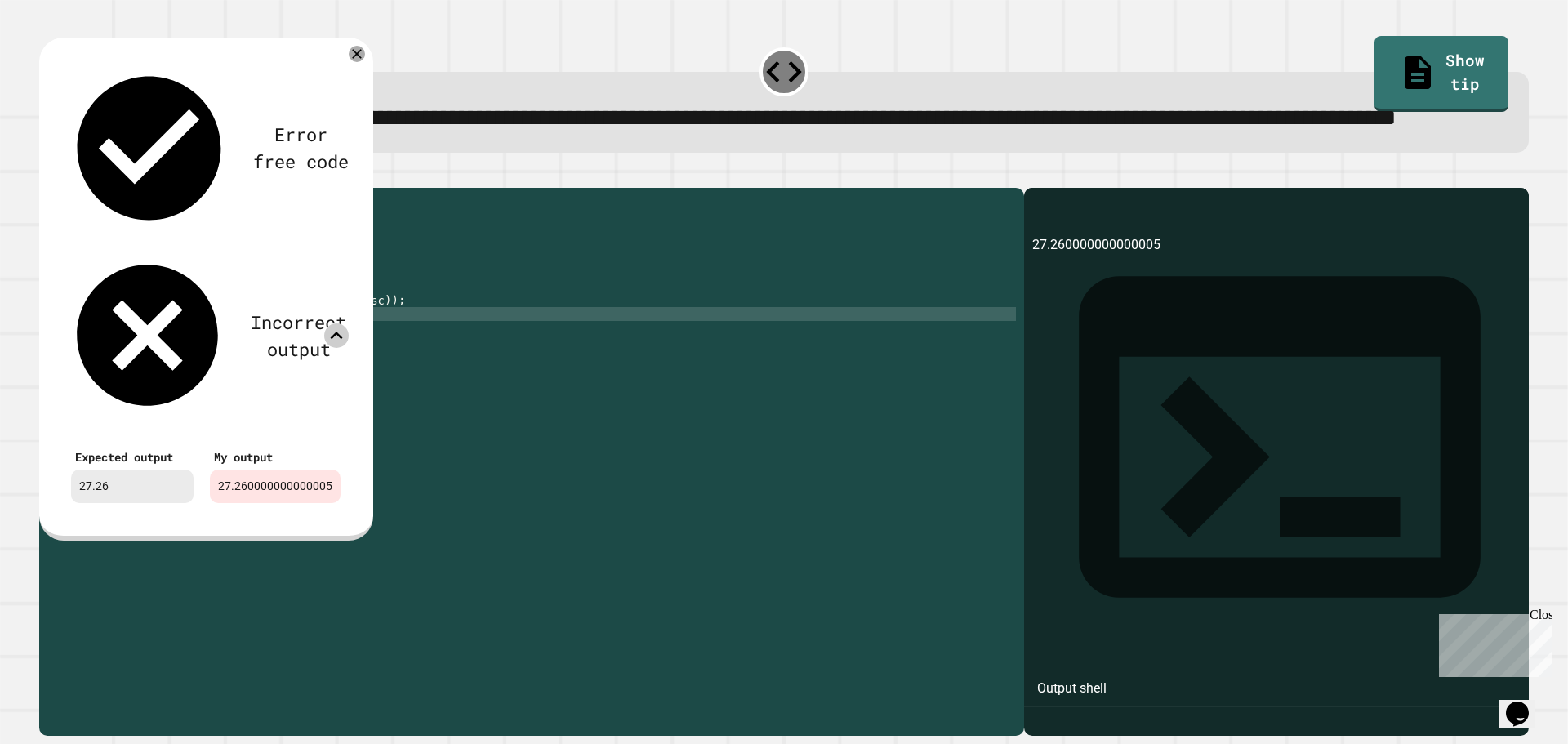
drag, startPoint x: 224, startPoint y: 246, endPoint x: 297, endPoint y: 252, distance: 73.2
click at [297, 469] on div "27.260000000000005" at bounding box center [275, 485] width 131 height 33
click at [355, 60] on icon at bounding box center [356, 53] width 12 height 12
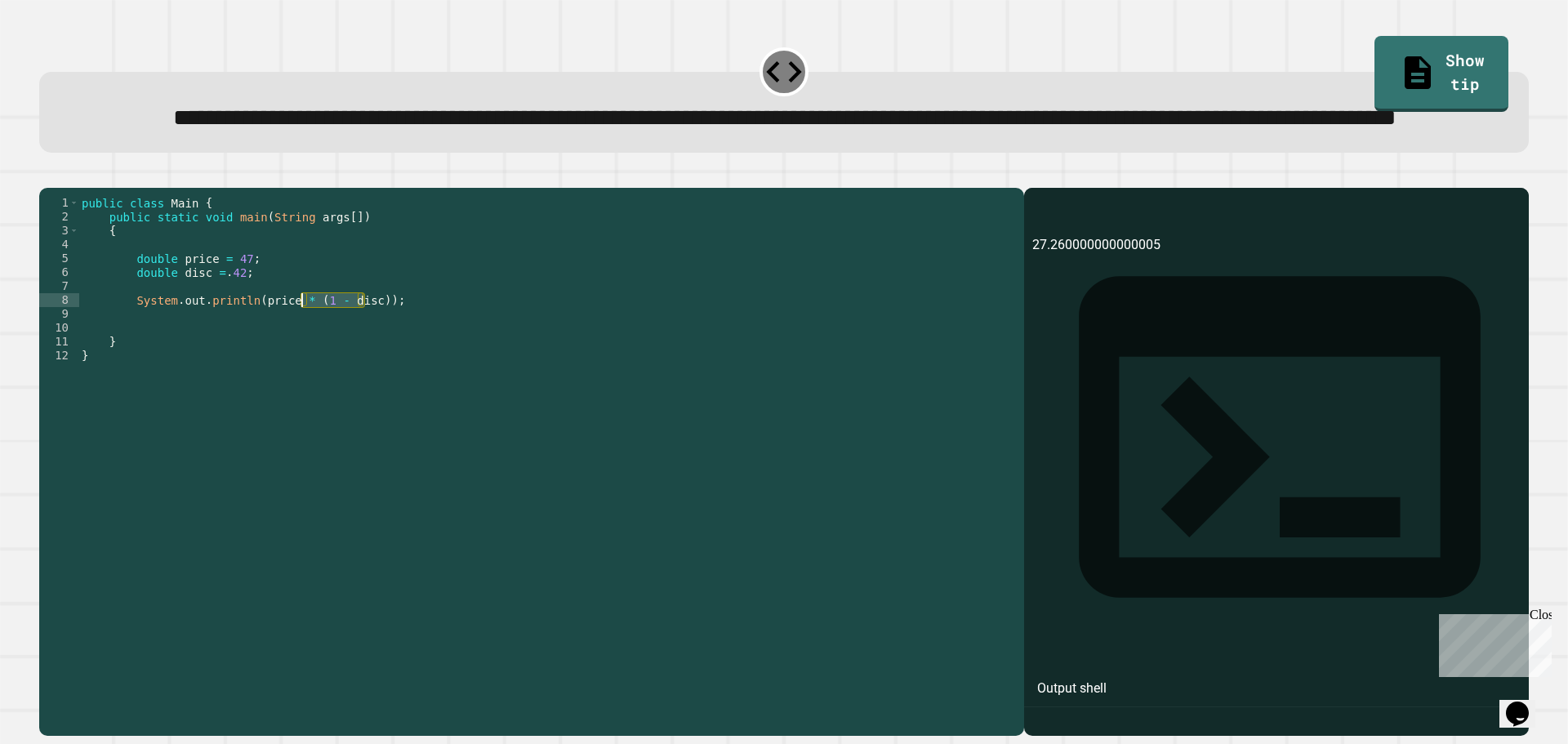
drag, startPoint x: 366, startPoint y: 364, endPoint x: 304, endPoint y: 360, distance: 62.1
click at [304, 360] on div "public class Main { public static void main ( String args [ ]) { double price =…" at bounding box center [547, 425] width 938 height 458
type textarea "**********"
click at [47, 174] on button "button" at bounding box center [47, 174] width 0 height 0
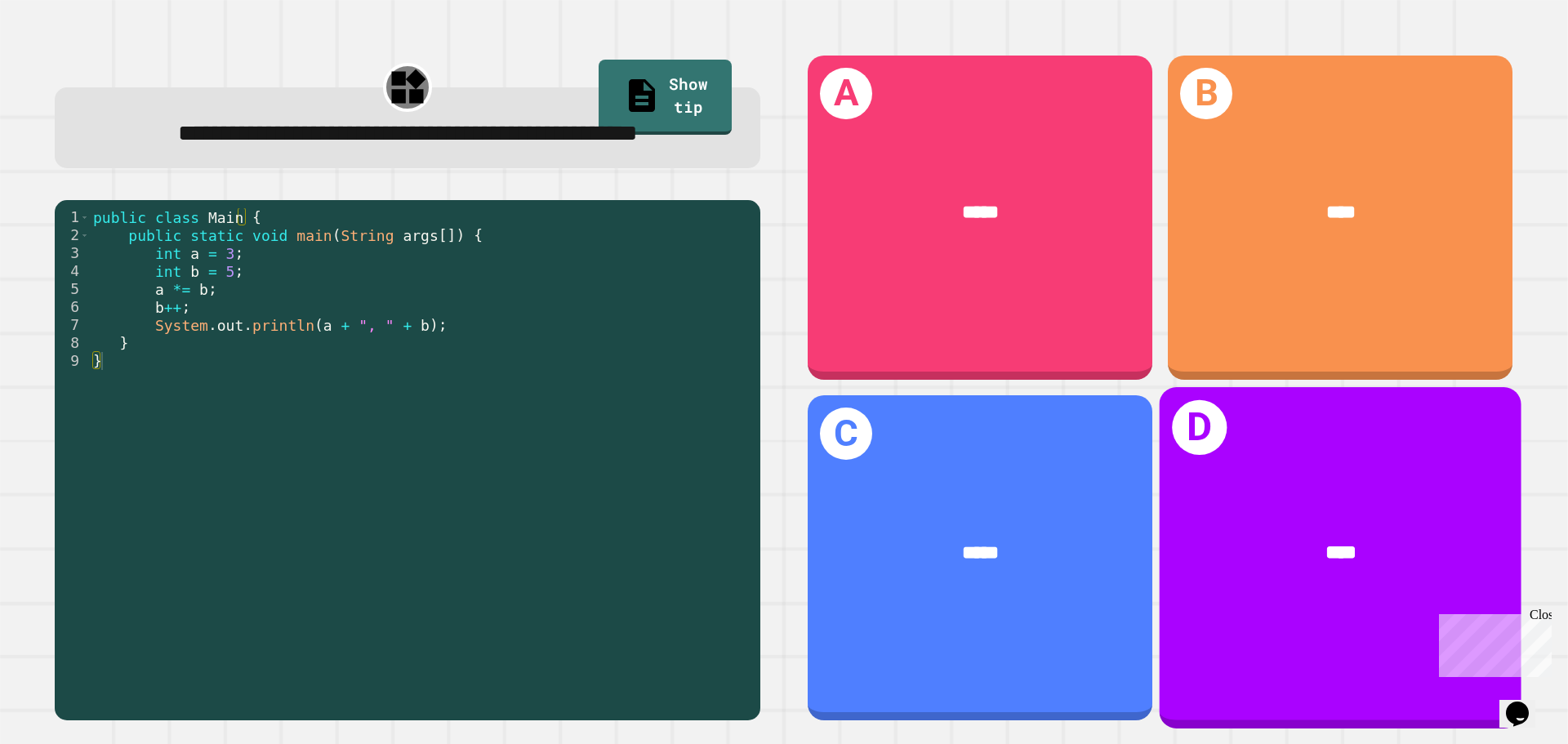
click at [1285, 538] on div "****" at bounding box center [1341, 552] width 282 height 30
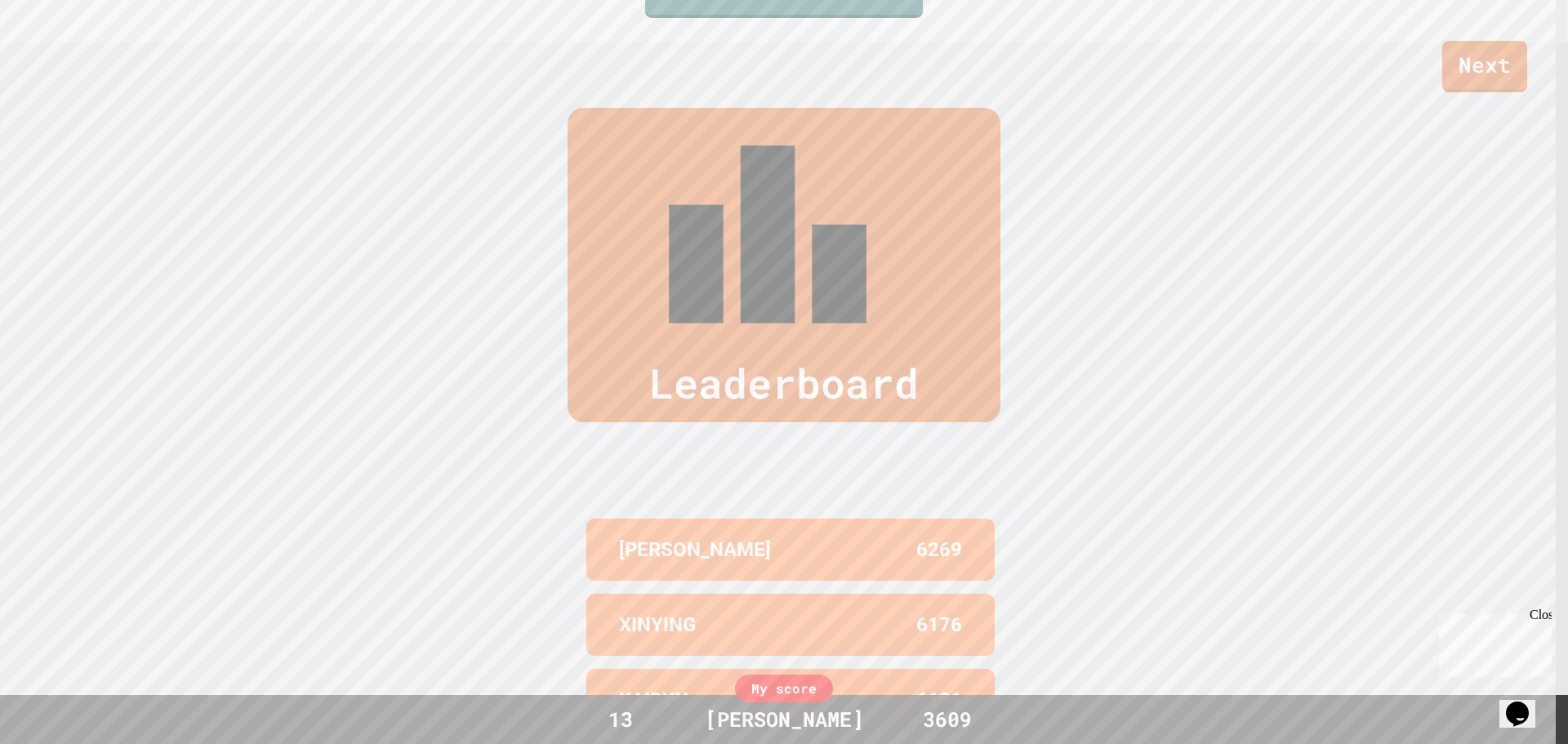
scroll to position [750, 0]
